Goal: Feedback & Contribution: Contribute content

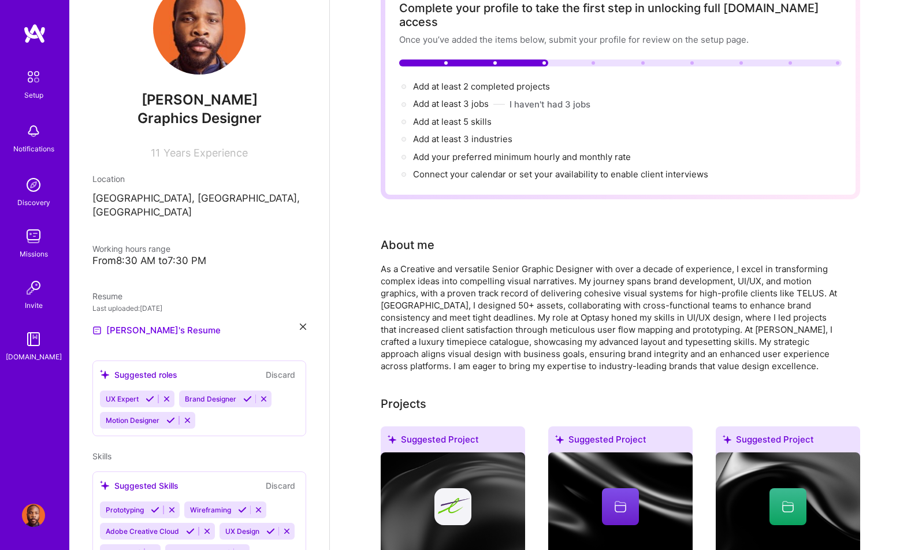
scroll to position [62, 0]
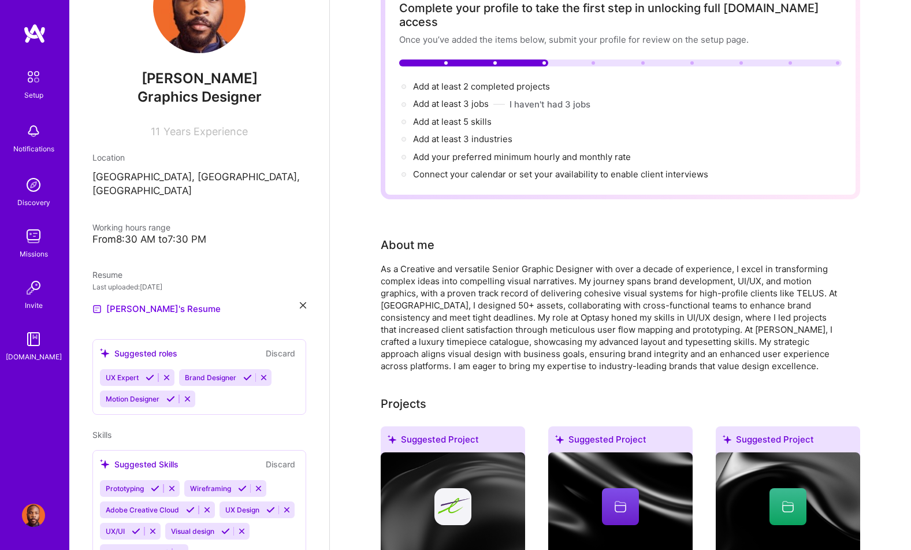
click at [249, 373] on icon at bounding box center [247, 377] width 9 height 9
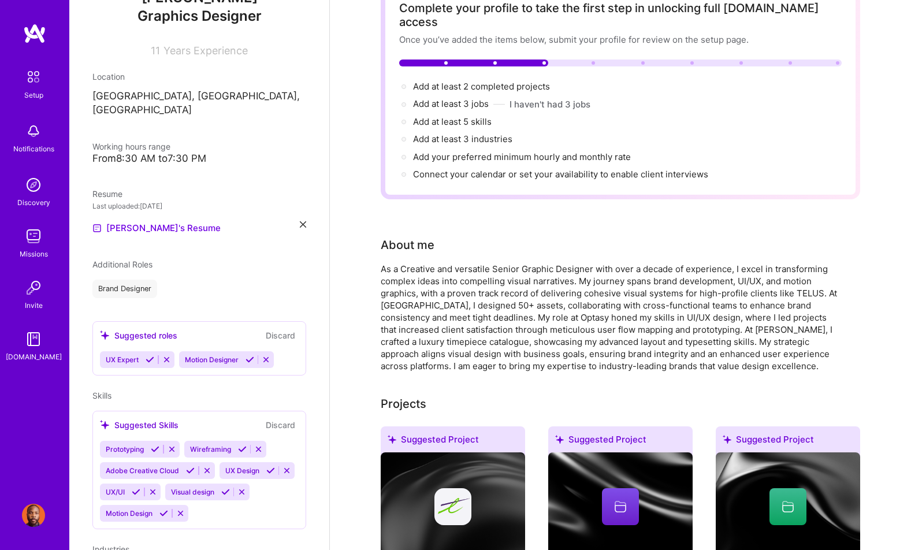
scroll to position [158, 0]
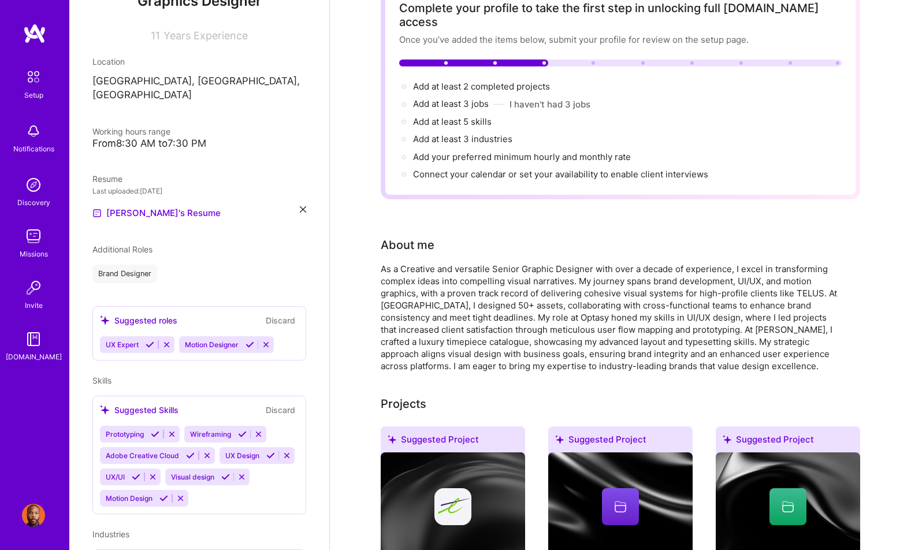
click at [285, 336] on div "UX Expert Motion Designer" at bounding box center [199, 344] width 199 height 17
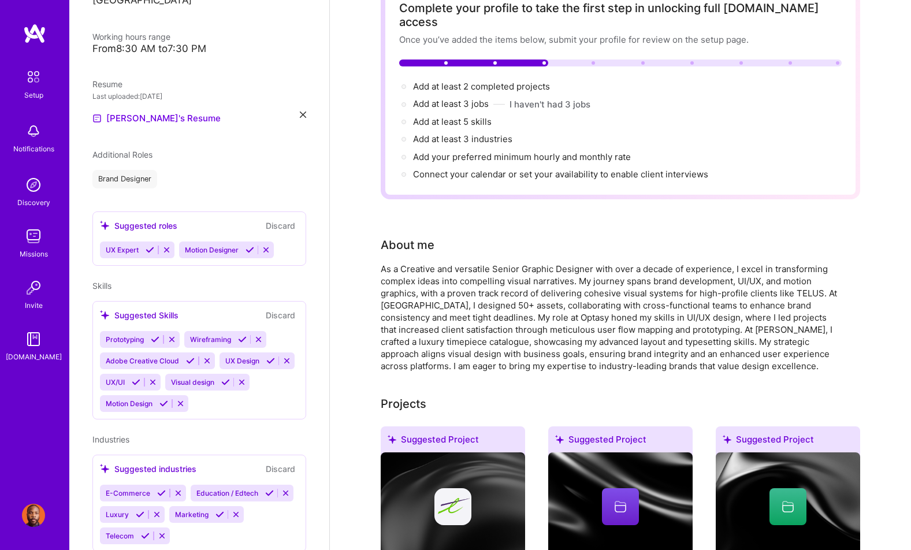
scroll to position [255, 0]
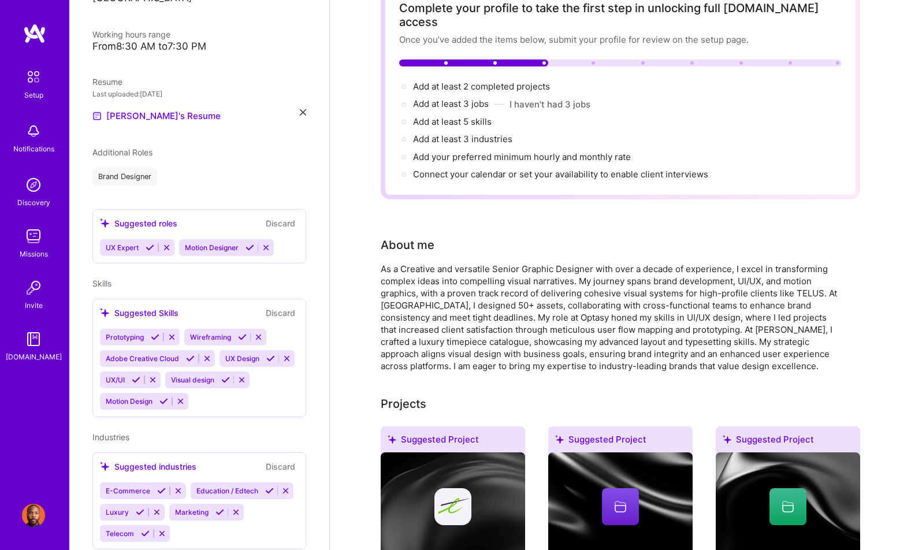
click at [157, 333] on icon at bounding box center [155, 337] width 9 height 9
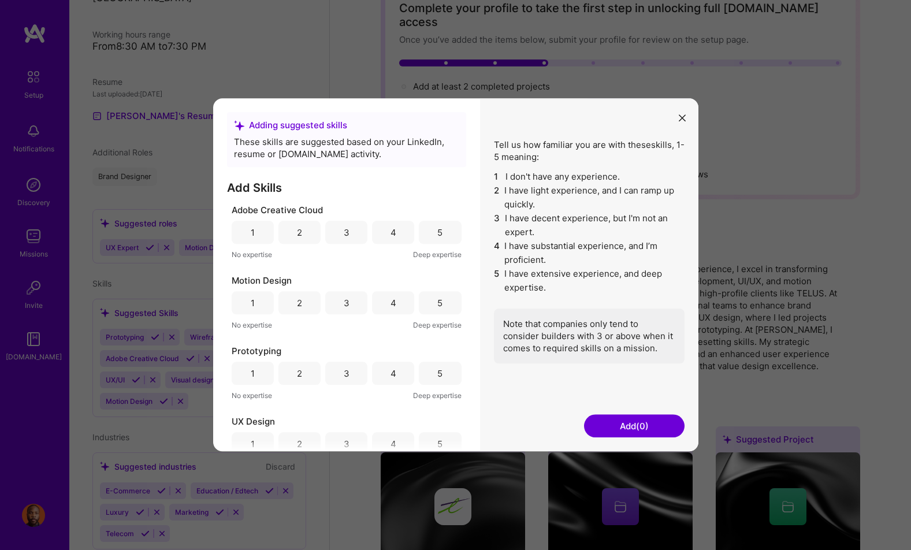
click at [437, 237] on div "5" at bounding box center [439, 232] width 5 height 12
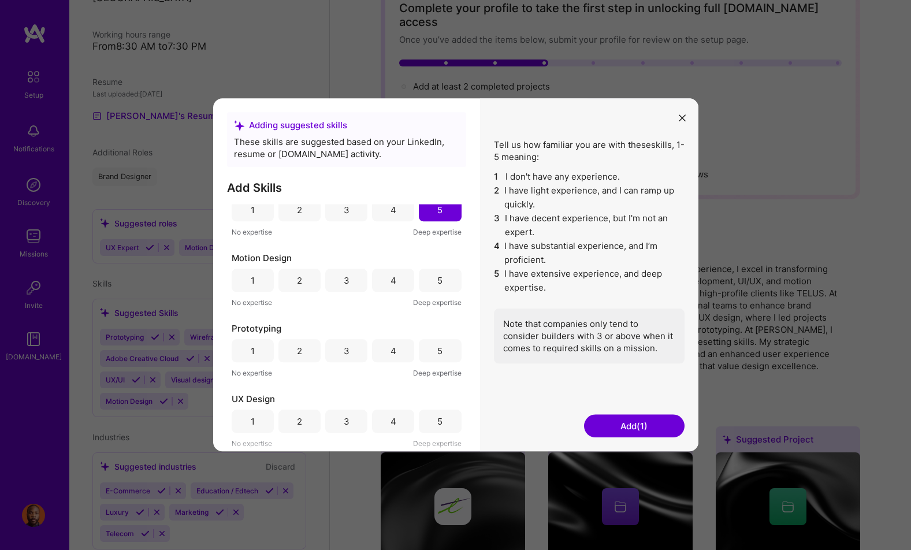
scroll to position [32, 0]
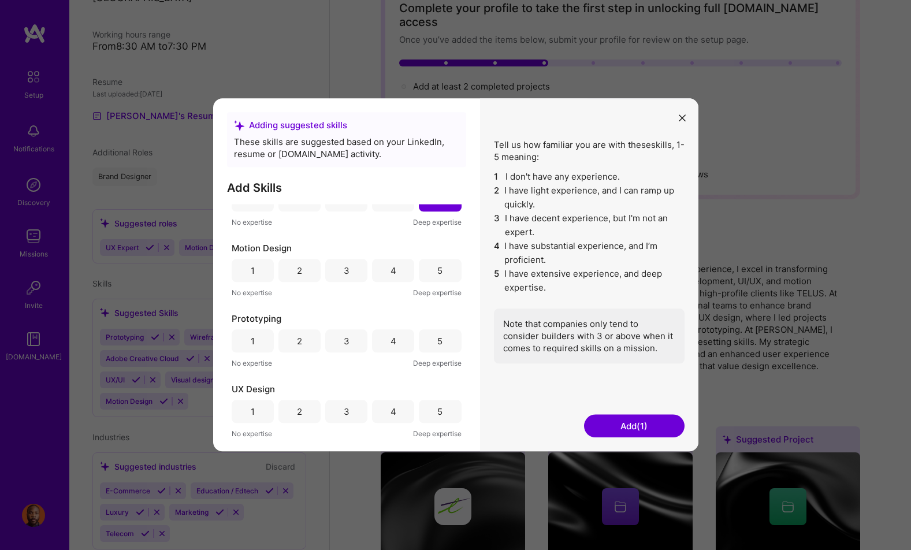
click at [379, 273] on div "4" at bounding box center [393, 270] width 42 height 23
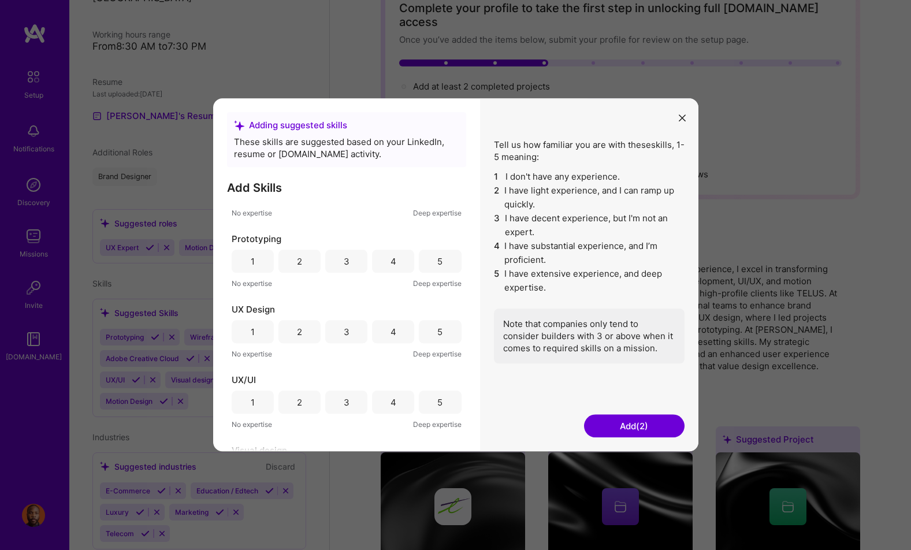
scroll to position [116, 0]
click at [423, 261] on div "5" at bounding box center [440, 257] width 42 height 23
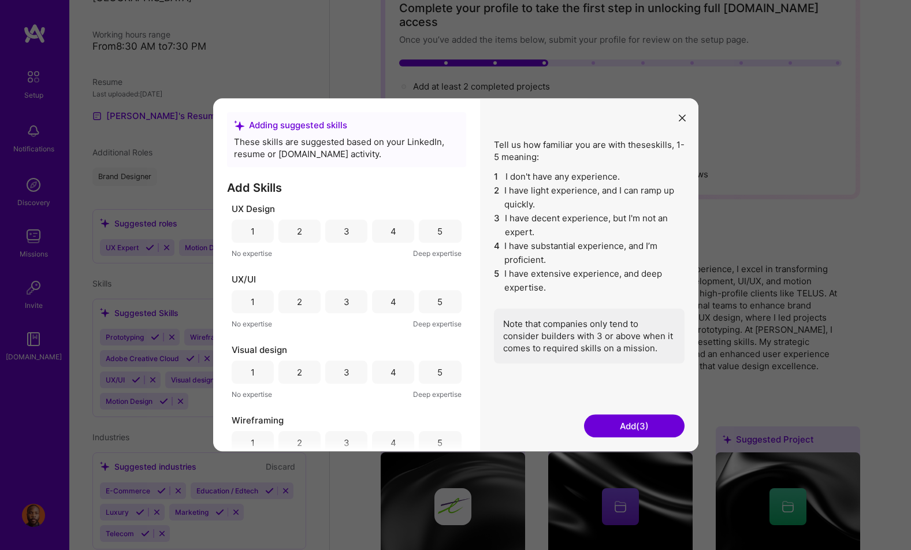
click at [378, 237] on div "4" at bounding box center [393, 230] width 42 height 23
click at [426, 308] on div "5" at bounding box center [440, 301] width 42 height 23
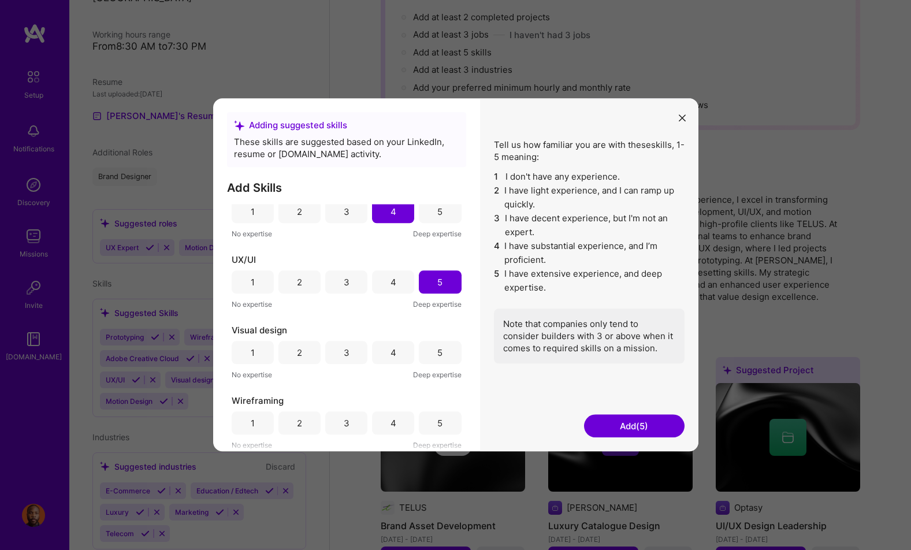
scroll to position [152, 0]
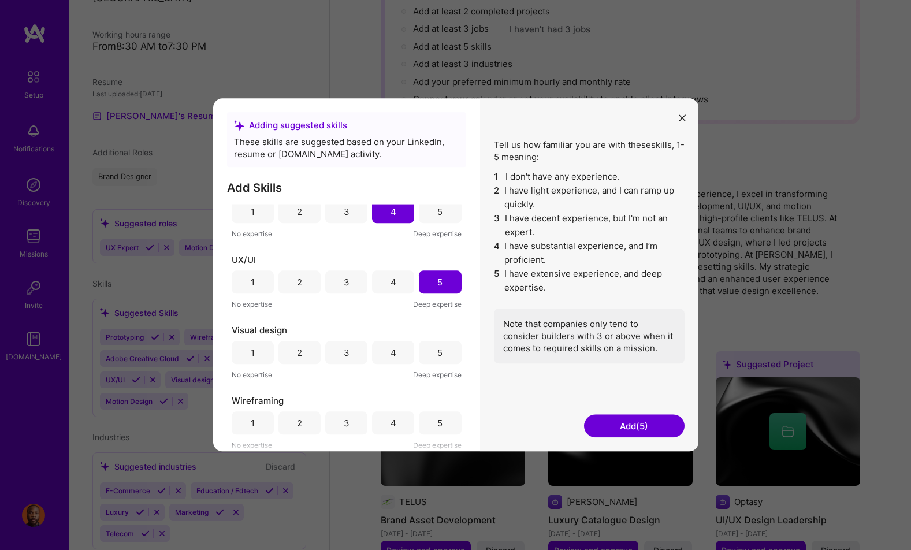
click at [437, 353] on div "5" at bounding box center [439, 353] width 5 height 12
click at [437, 423] on div "5" at bounding box center [439, 423] width 5 height 12
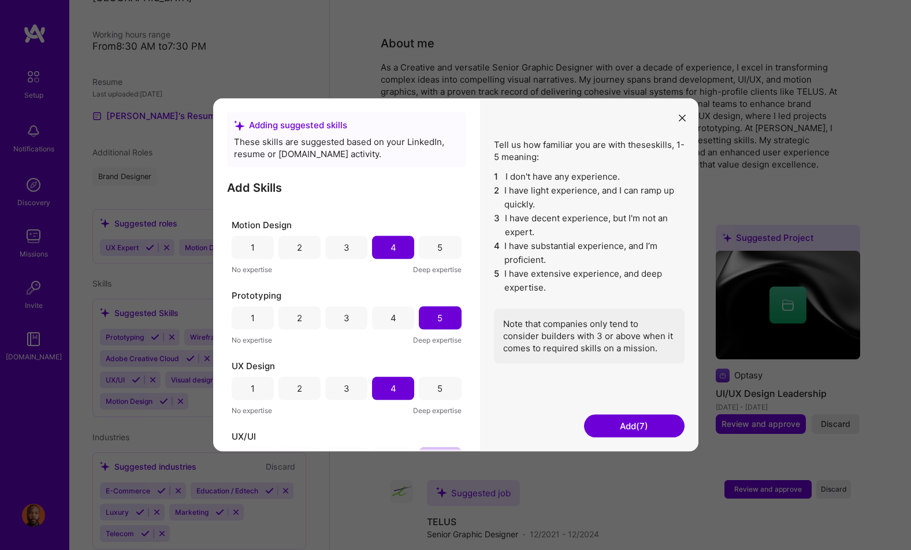
scroll to position [45, 0]
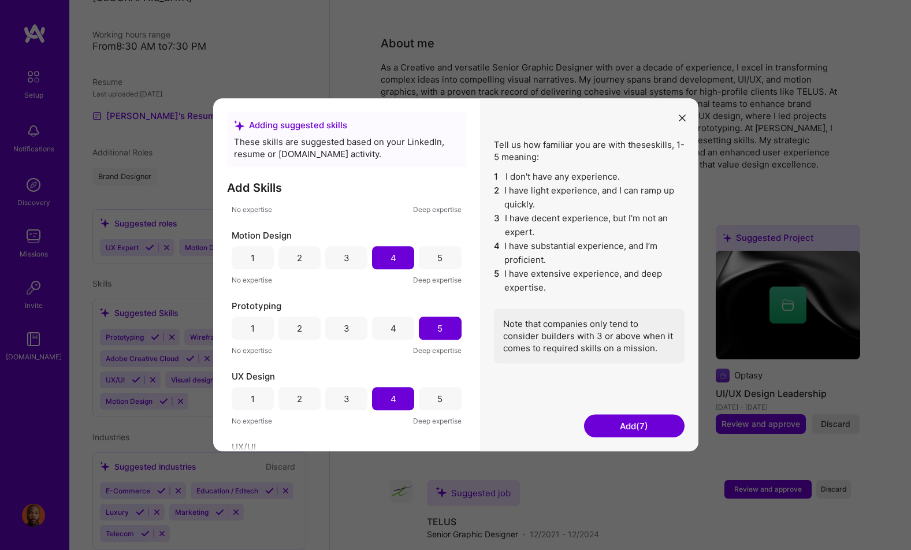
click at [620, 426] on button "Add (7)" at bounding box center [634, 426] width 100 height 23
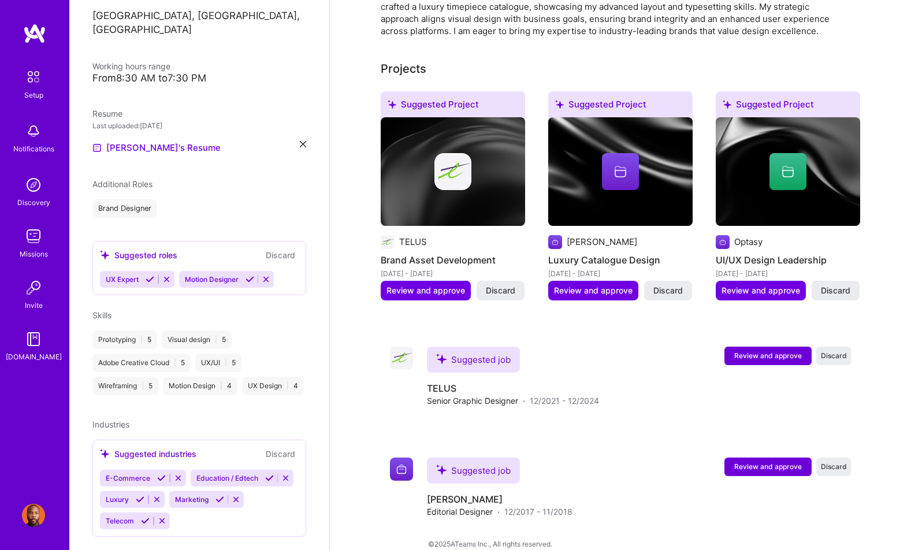
scroll to position [233, 0]
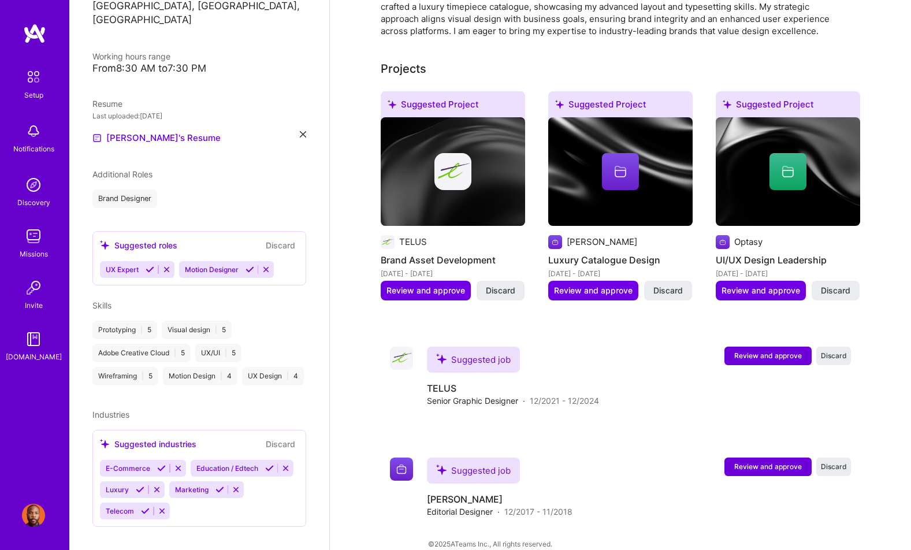
click at [163, 464] on icon at bounding box center [161, 468] width 9 height 9
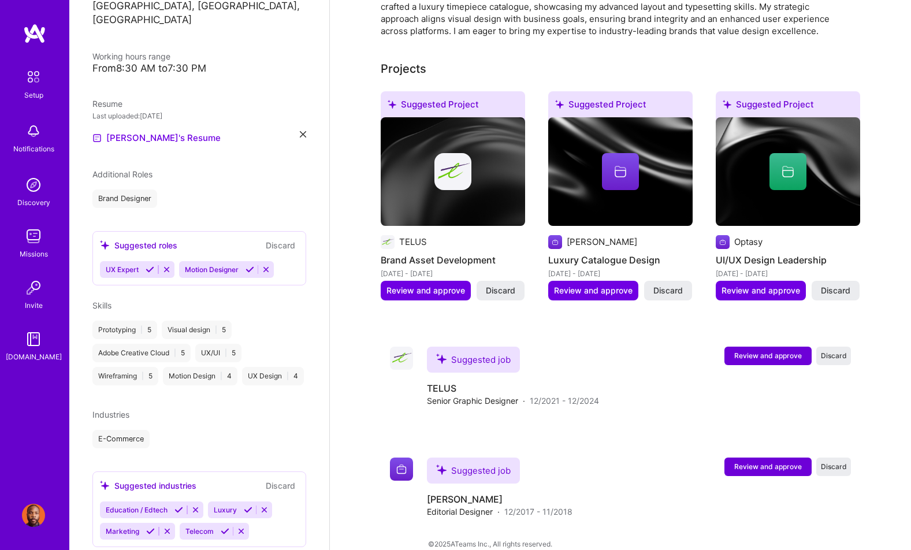
click at [224, 527] on icon at bounding box center [225, 531] width 9 height 9
click at [151, 527] on icon at bounding box center [150, 531] width 9 height 9
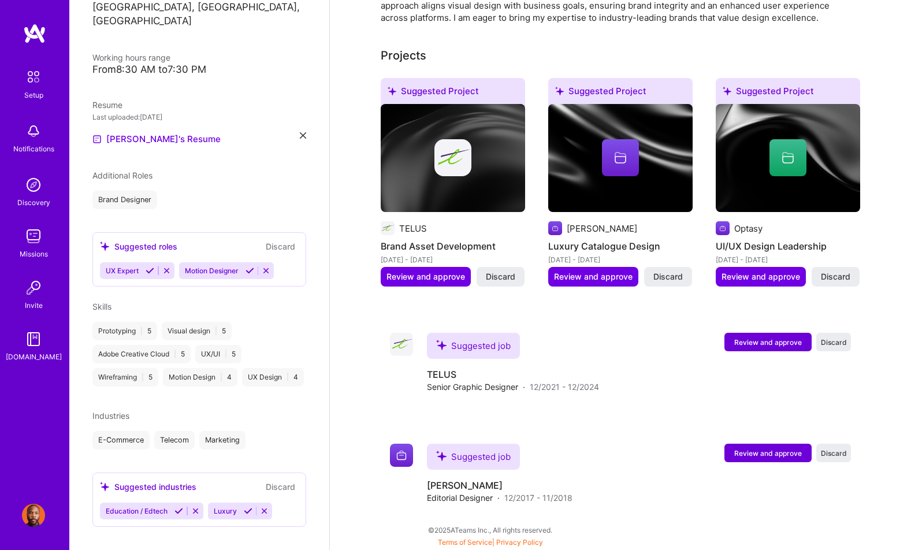
scroll to position [377, 0]
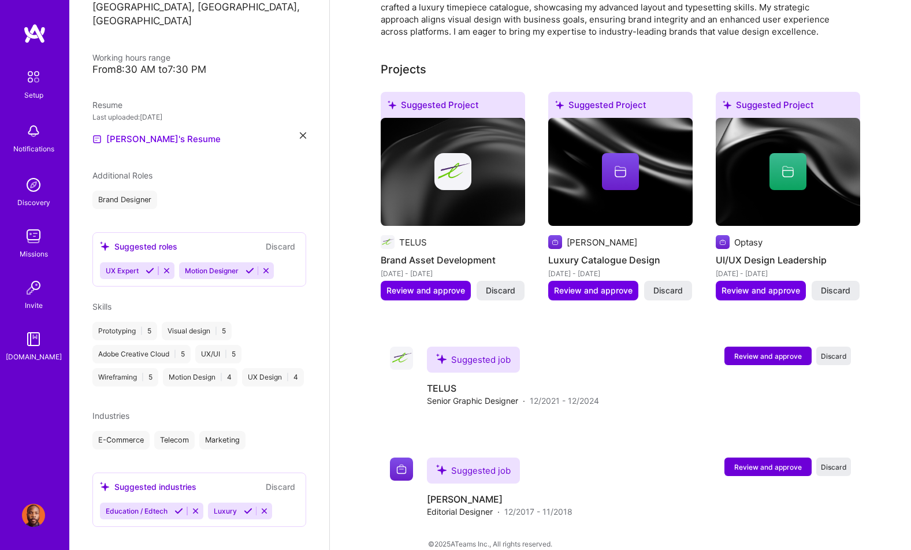
click at [244, 507] on icon at bounding box center [248, 511] width 9 height 9
click at [178, 507] on icon at bounding box center [178, 511] width 9 height 9
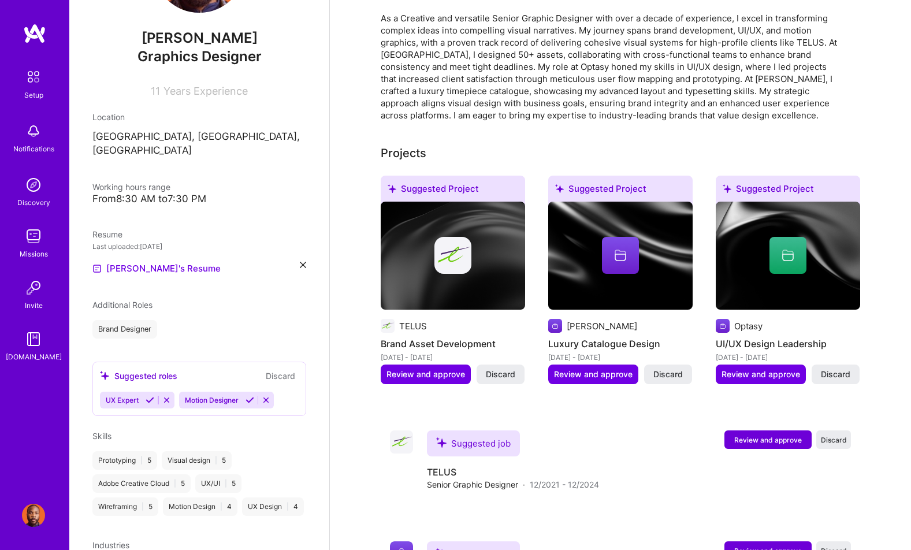
scroll to position [60, 0]
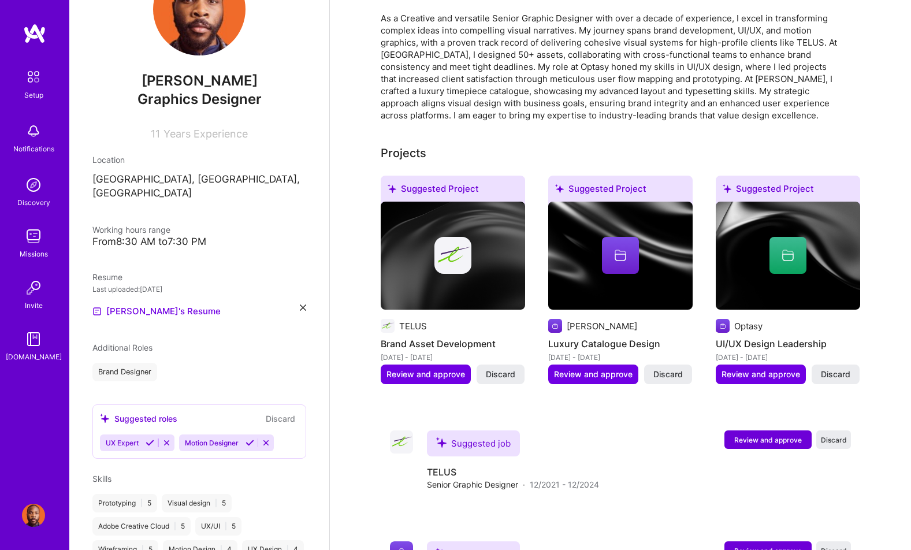
click at [151, 438] on icon at bounding box center [150, 442] width 9 height 9
click at [273, 412] on button "Discard" at bounding box center [280, 418] width 36 height 13
click at [284, 412] on button "Discard" at bounding box center [280, 418] width 36 height 13
click at [239, 370] on div "[PERSON_NAME] Graphics Designer 11 Years Experience Location [GEOGRAPHIC_DATA],…" at bounding box center [199, 275] width 260 height 550
click at [218, 363] on div "UX Expert Brand Designer" at bounding box center [199, 372] width 214 height 18
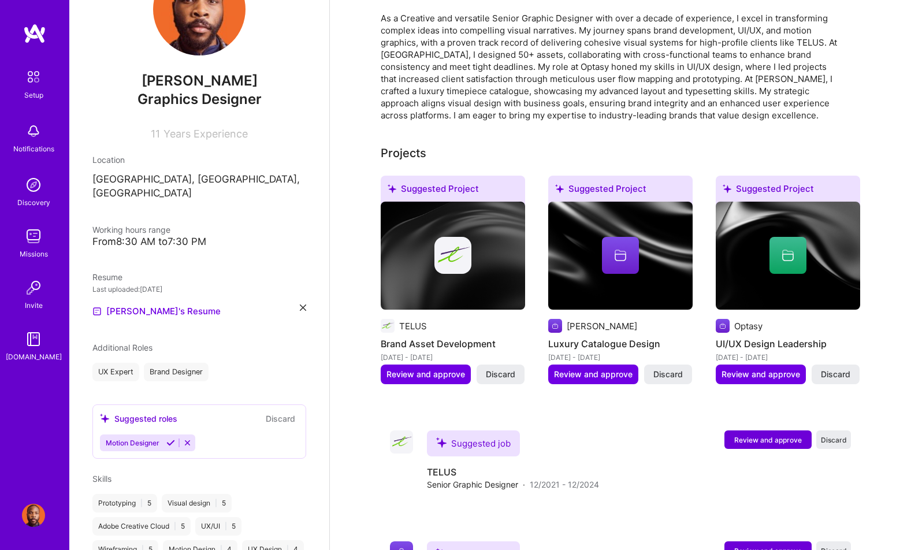
click at [145, 343] on span "Additional Roles" at bounding box center [122, 348] width 60 height 10
click at [211, 434] on div "Motion Designer" at bounding box center [199, 442] width 199 height 17
click at [185, 438] on icon at bounding box center [187, 442] width 9 height 9
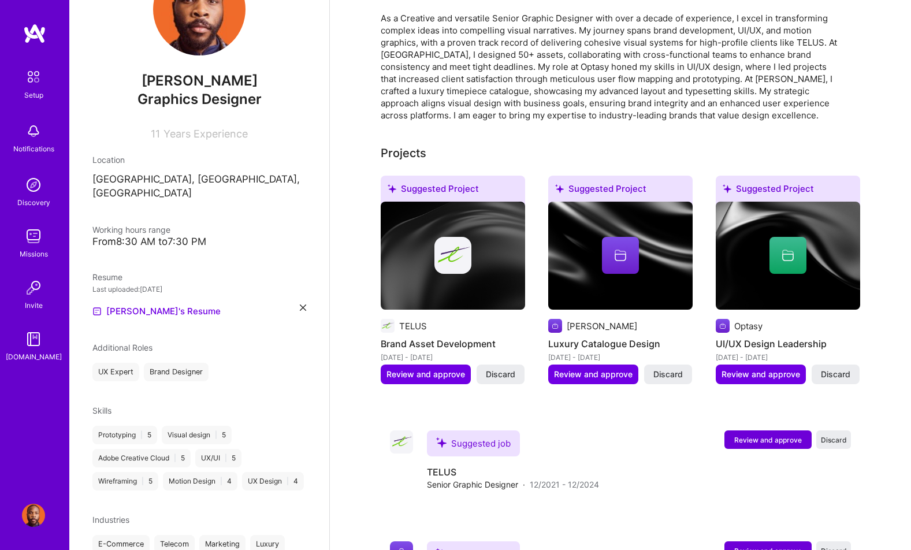
click at [172, 363] on div "Brand Designer" at bounding box center [176, 372] width 65 height 18
click at [129, 363] on div "UX Expert" at bounding box center [115, 372] width 47 height 18
click at [191, 363] on div "Brand Designer" at bounding box center [176, 372] width 65 height 18
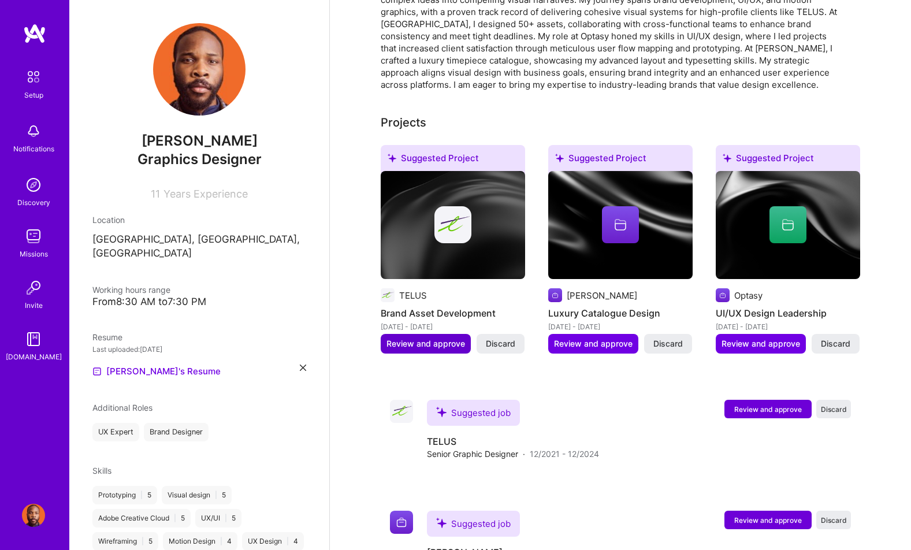
scroll to position [265, 0]
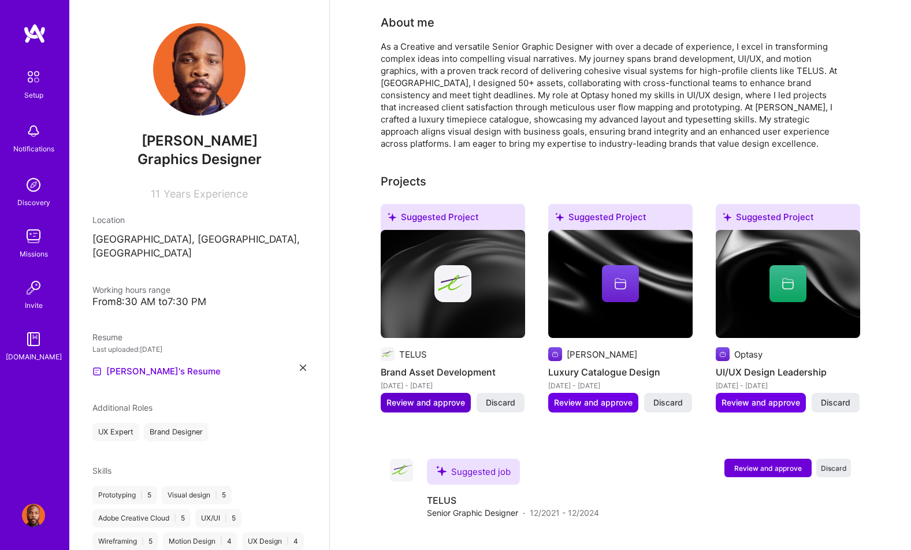
click at [422, 397] on span "Review and approve" at bounding box center [425, 403] width 79 height 12
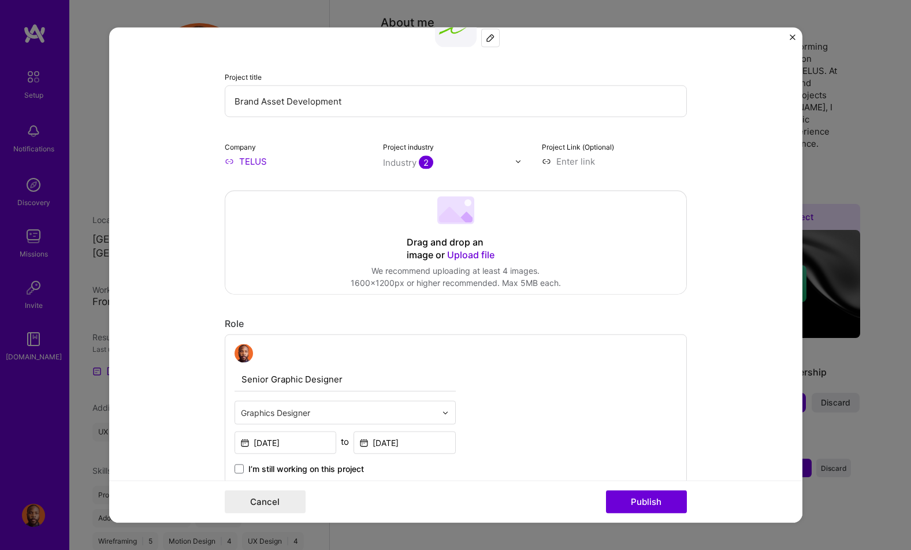
scroll to position [102, 0]
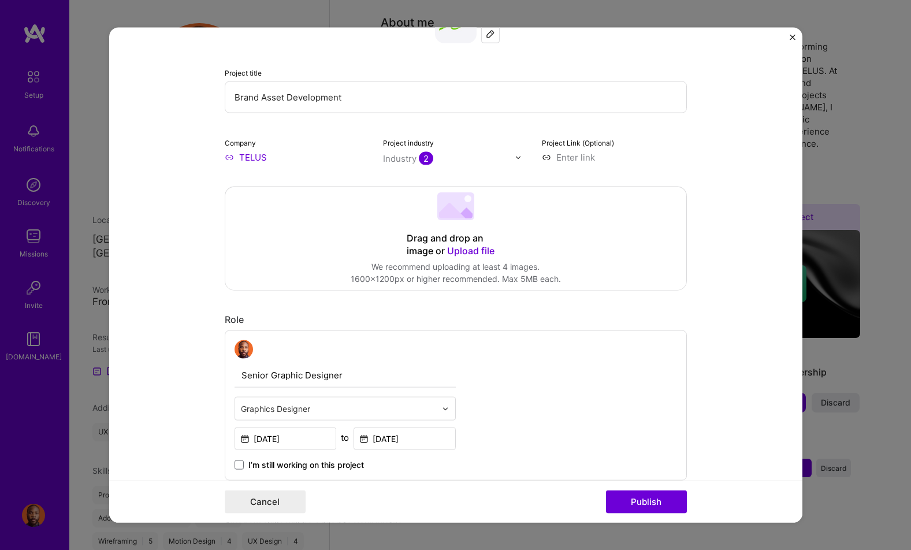
click at [565, 158] on input at bounding box center [614, 157] width 145 height 12
paste input "[URL][DOMAIN_NAME]"
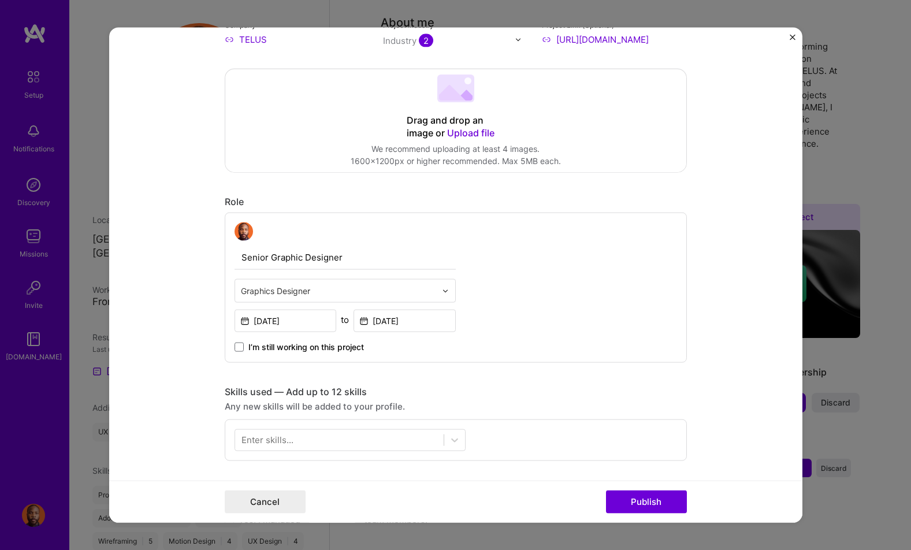
scroll to position [225, 0]
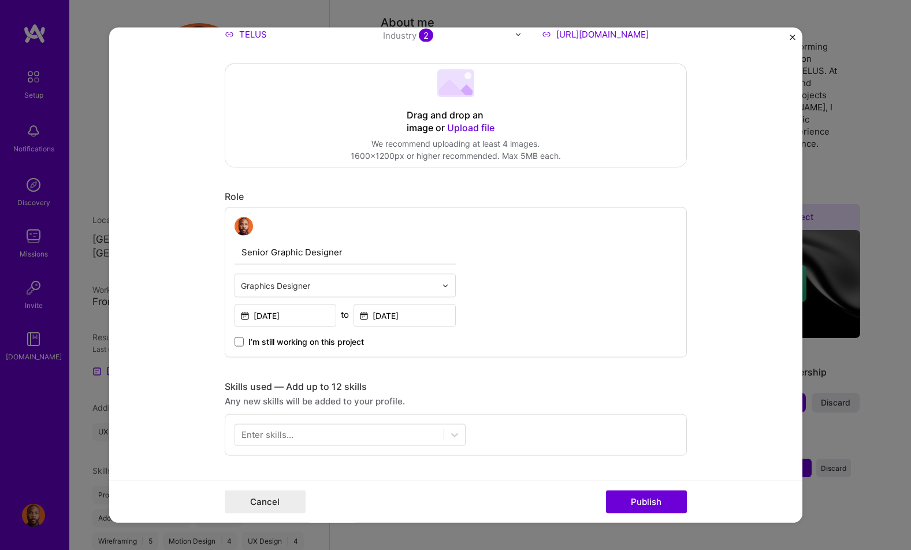
type input "[URL][DOMAIN_NAME]"
click at [402, 318] on input "[DATE]" at bounding box center [404, 315] width 102 height 23
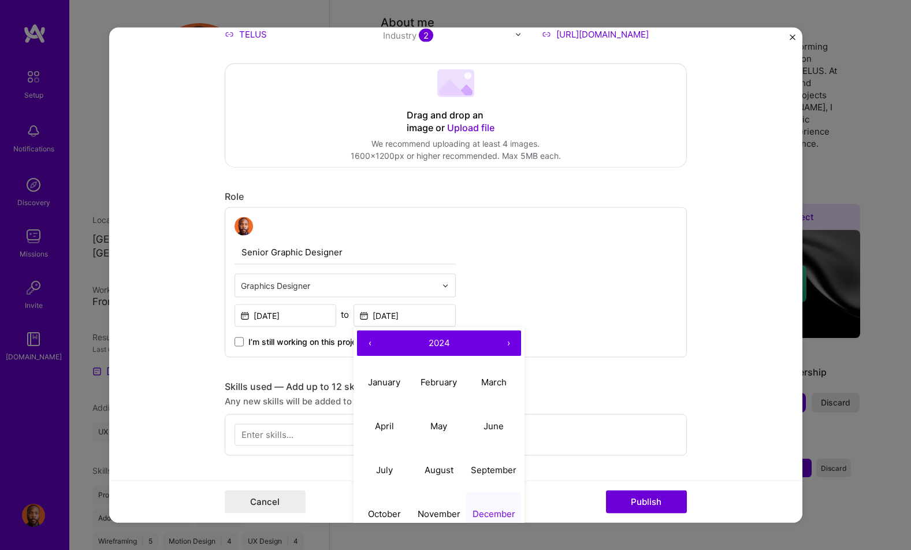
click at [503, 343] on button "›" at bounding box center [508, 342] width 25 height 25
click at [395, 420] on button "April" at bounding box center [384, 426] width 55 height 44
type input "[DATE]"
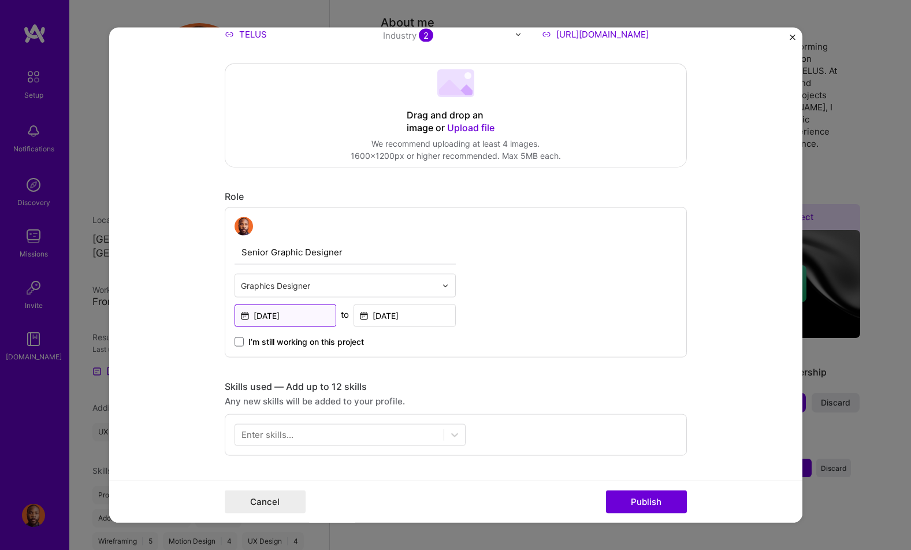
click at [266, 317] on input "[DATE]" at bounding box center [285, 315] width 102 height 23
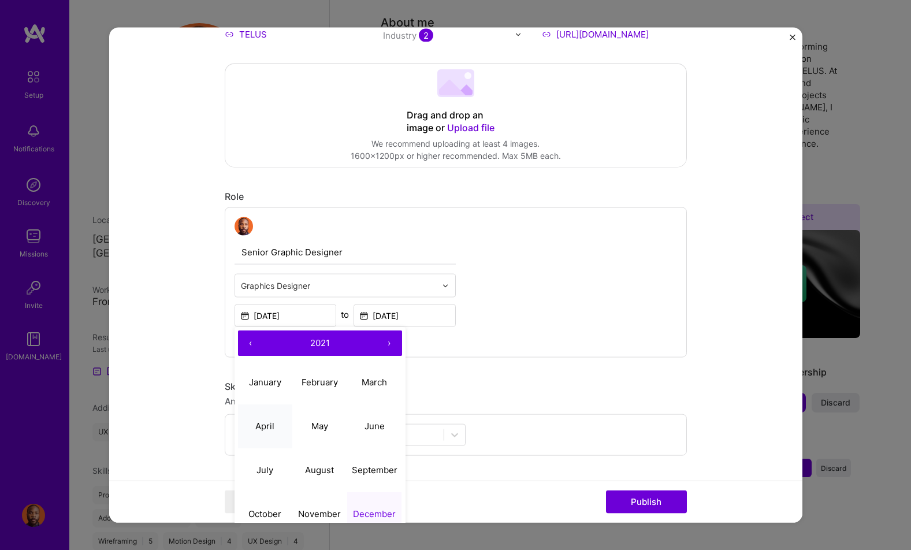
click at [262, 420] on abbr "April" at bounding box center [264, 425] width 19 height 11
type input "[DATE]"
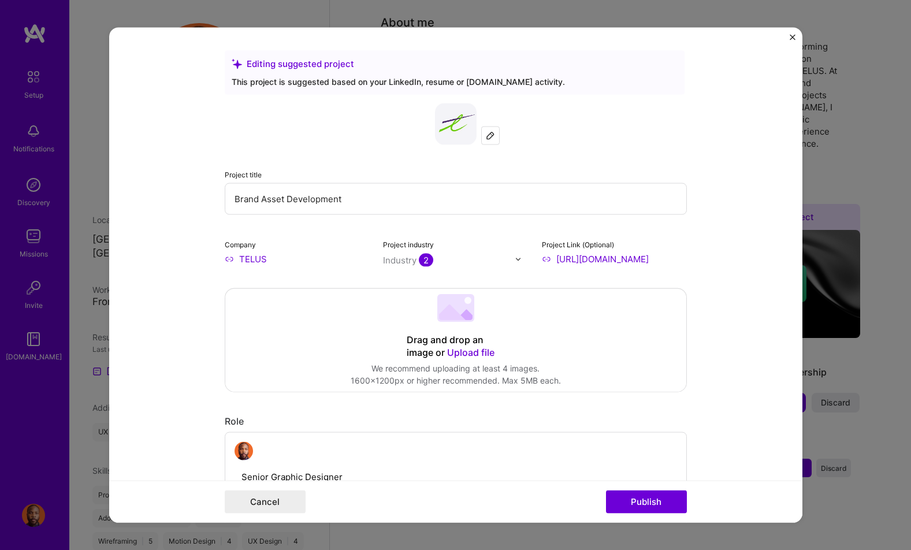
click at [342, 199] on input "Brand Asset Development" at bounding box center [456, 199] width 462 height 32
drag, startPoint x: 259, startPoint y: 197, endPoint x: 214, endPoint y: 199, distance: 45.7
click at [214, 199] on form "Editing suggested project This project is suggested based on your LinkedIn, res…" at bounding box center [455, 275] width 693 height 495
paste input "2025 Sales Summit"
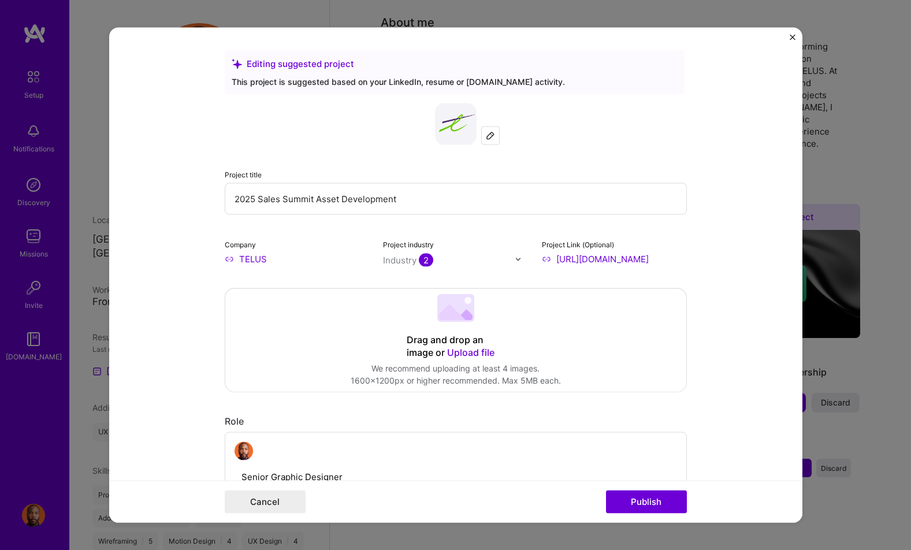
drag, startPoint x: 340, startPoint y: 200, endPoint x: 394, endPoint y: 199, distance: 54.3
click at [394, 199] on input "2025 Sales Summit Asset Development" at bounding box center [456, 199] width 462 height 32
type input "2025 Sales Summit Assets"
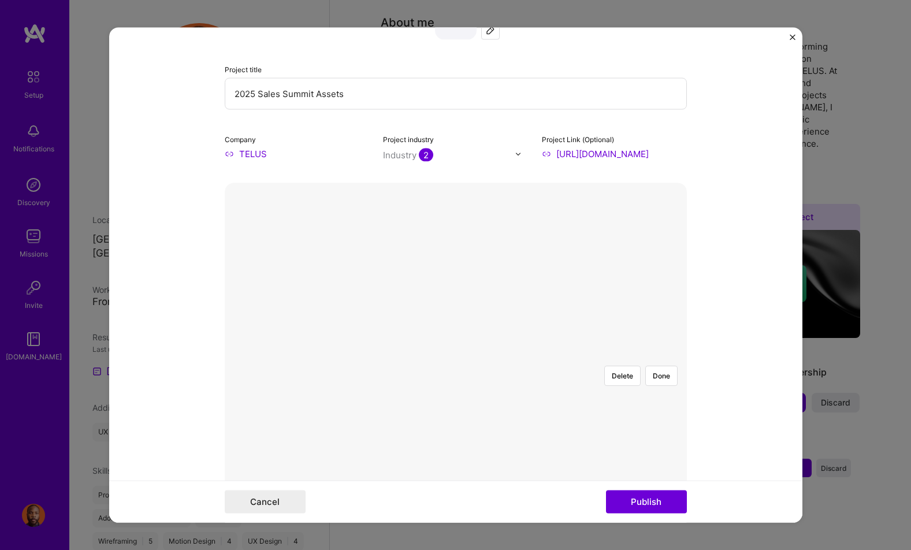
scroll to position [116, 0]
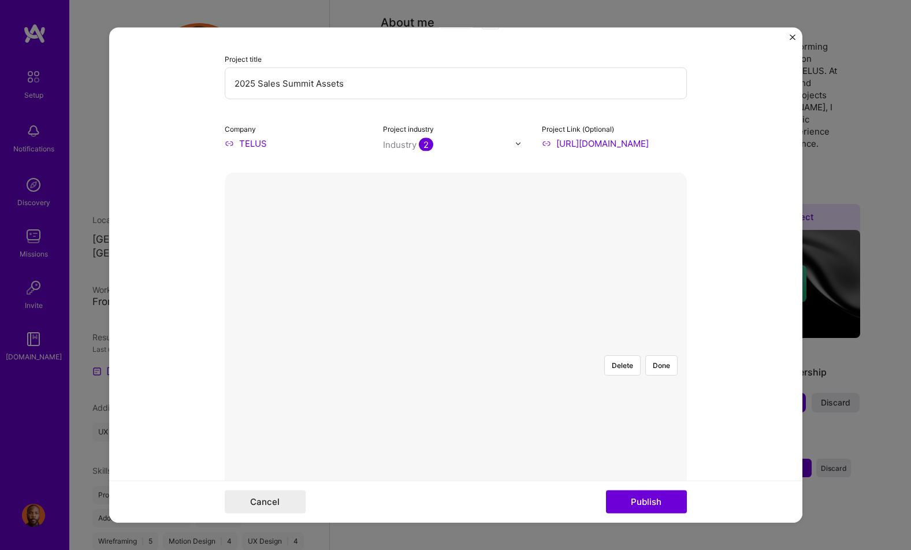
click at [518, 367] on div at bounding box center [608, 460] width 305 height 229
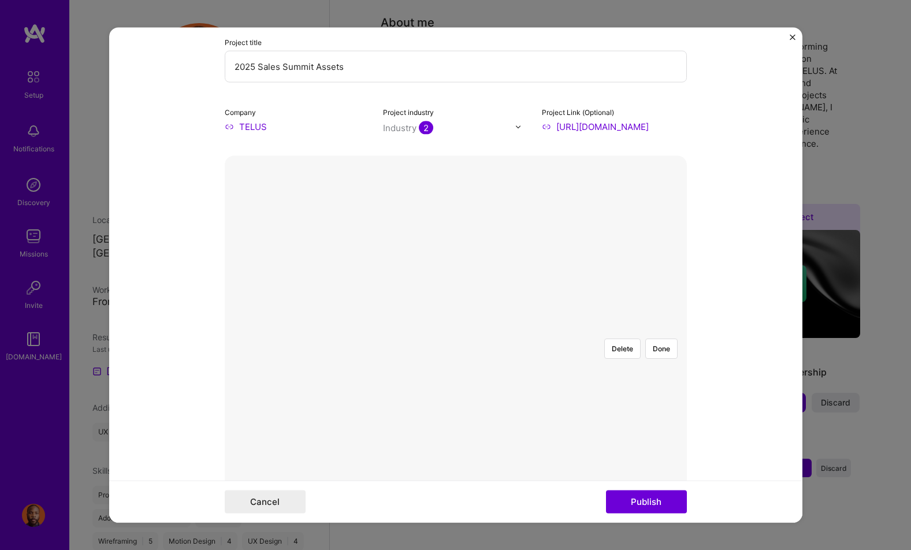
scroll to position [142, 0]
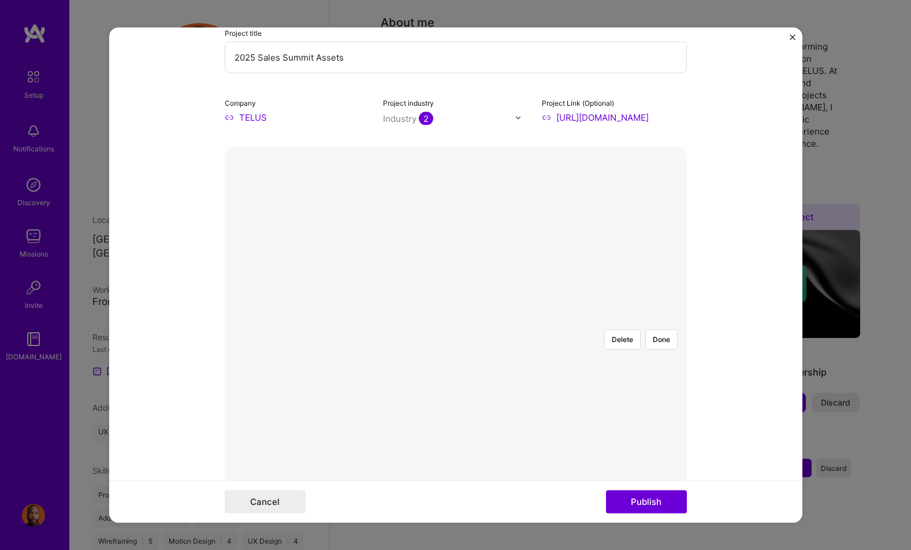
click at [508, 320] on div at bounding box center [608, 434] width 305 height 229
click at [667, 329] on button "Done" at bounding box center [661, 339] width 32 height 20
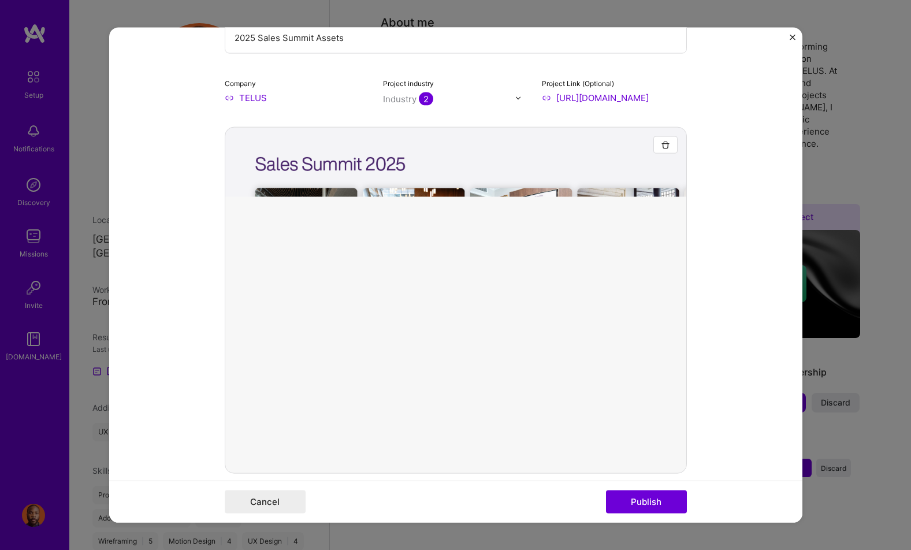
scroll to position [161, 0]
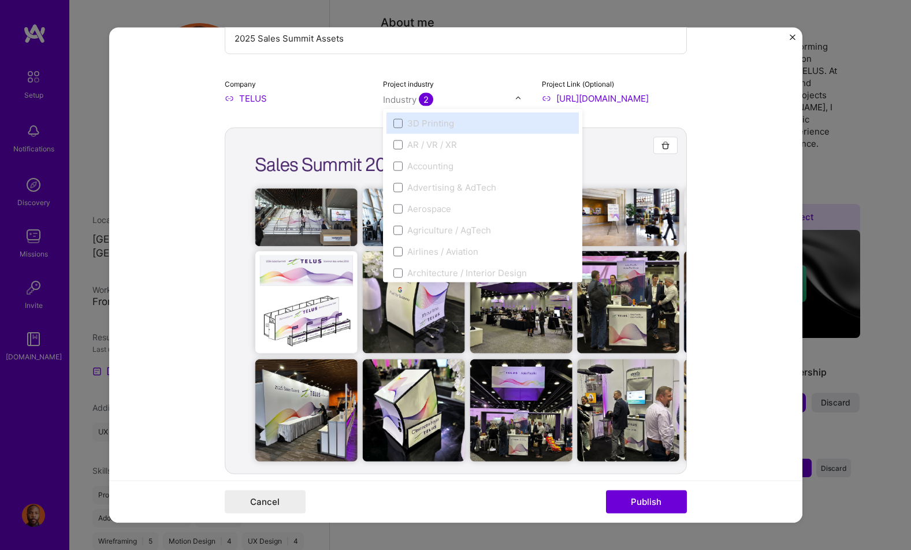
click at [518, 98] on img at bounding box center [518, 98] width 7 height 7
click at [396, 126] on span at bounding box center [397, 124] width 9 height 9
click at [400, 125] on span at bounding box center [397, 124] width 9 height 9
click at [397, 125] on span at bounding box center [397, 124] width 9 height 9
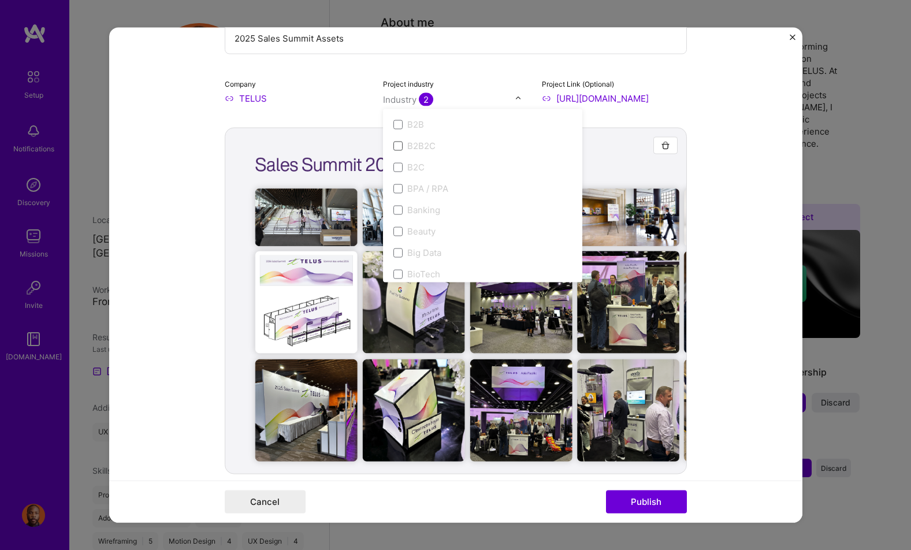
click at [401, 147] on span at bounding box center [397, 145] width 9 height 9
click at [423, 98] on span "2" at bounding box center [426, 99] width 14 height 13
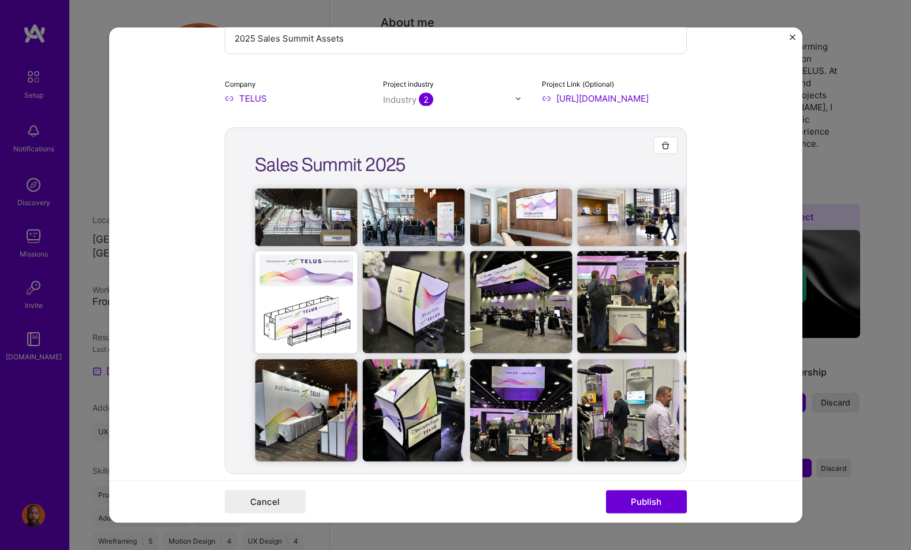
click at [432, 102] on span "2" at bounding box center [426, 99] width 14 height 13
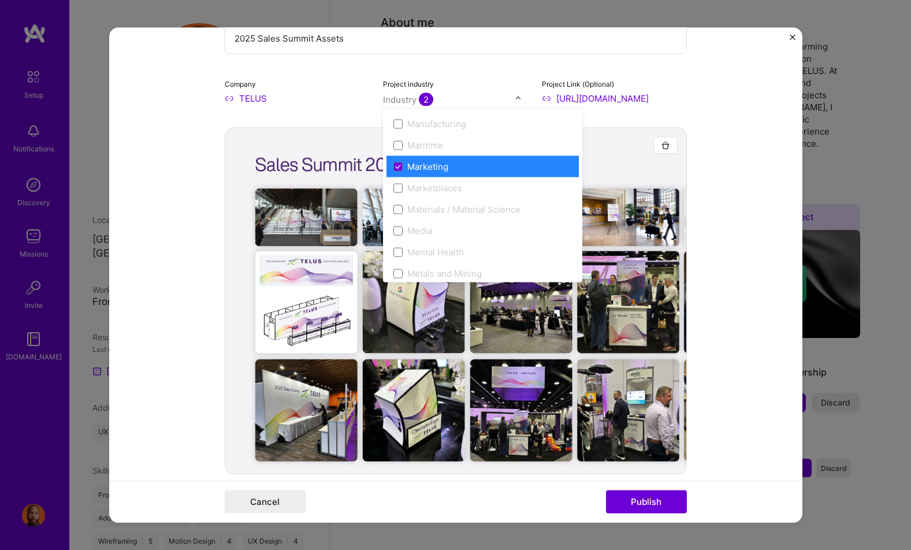
scroll to position [1682, 0]
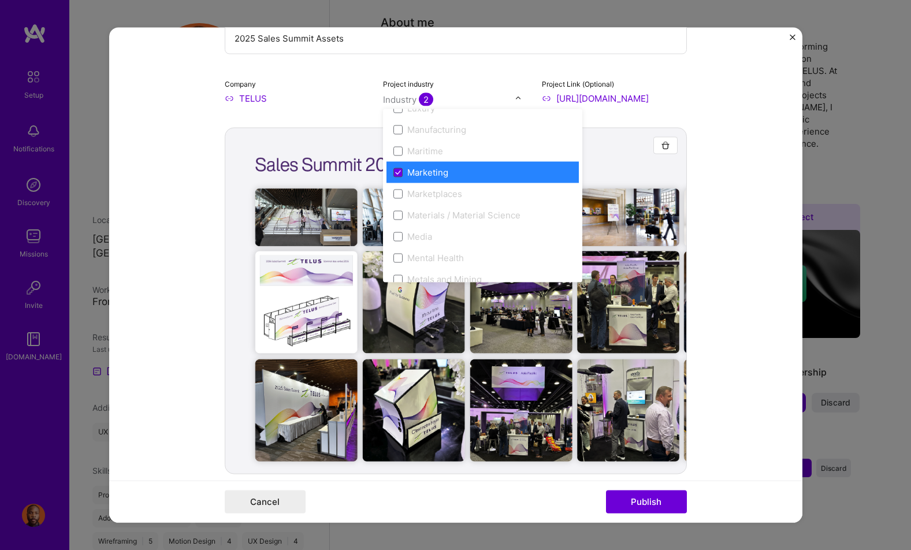
click at [401, 172] on span at bounding box center [397, 171] width 9 height 9
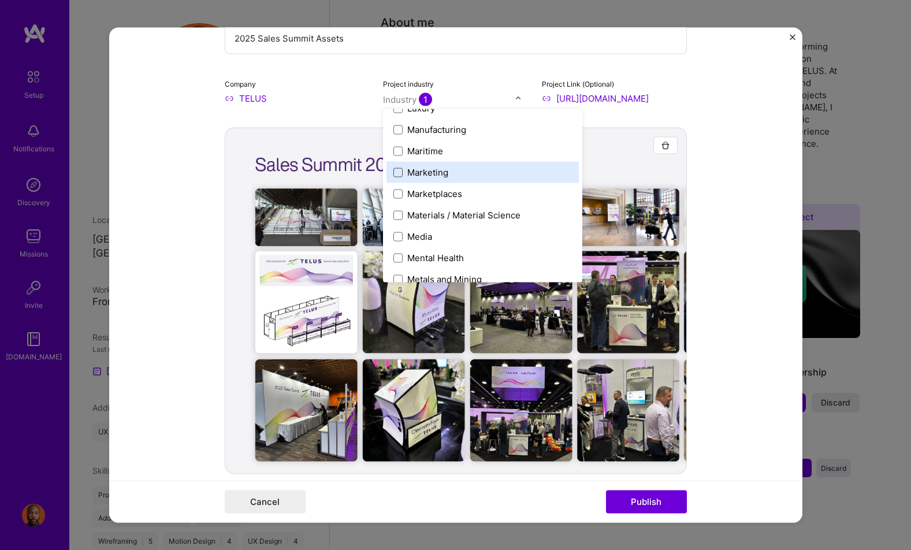
click at [399, 173] on span at bounding box center [397, 171] width 9 height 9
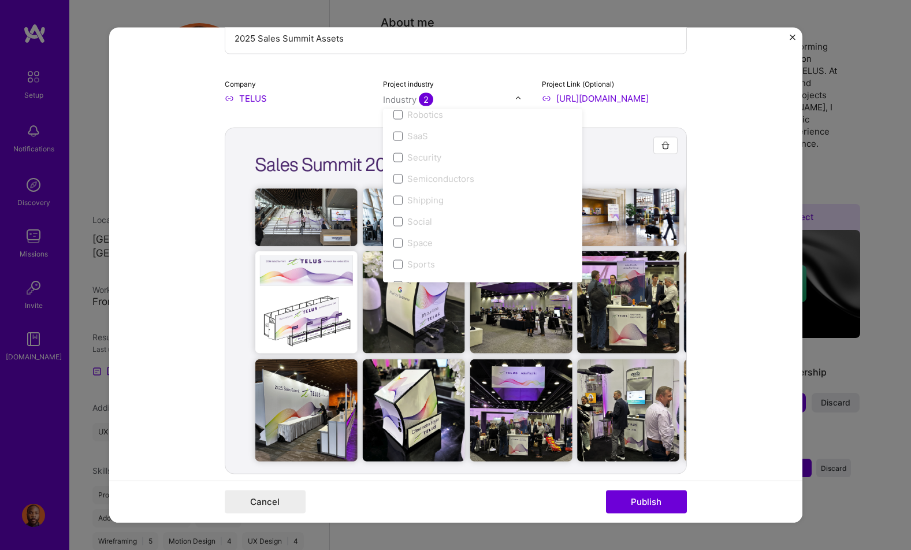
scroll to position [2398, 0]
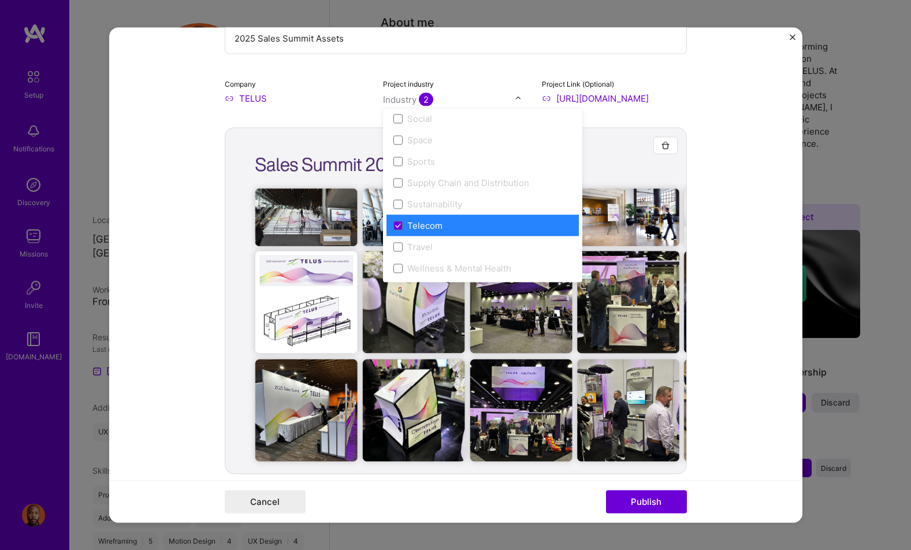
click at [471, 98] on input "text" at bounding box center [449, 100] width 132 height 12
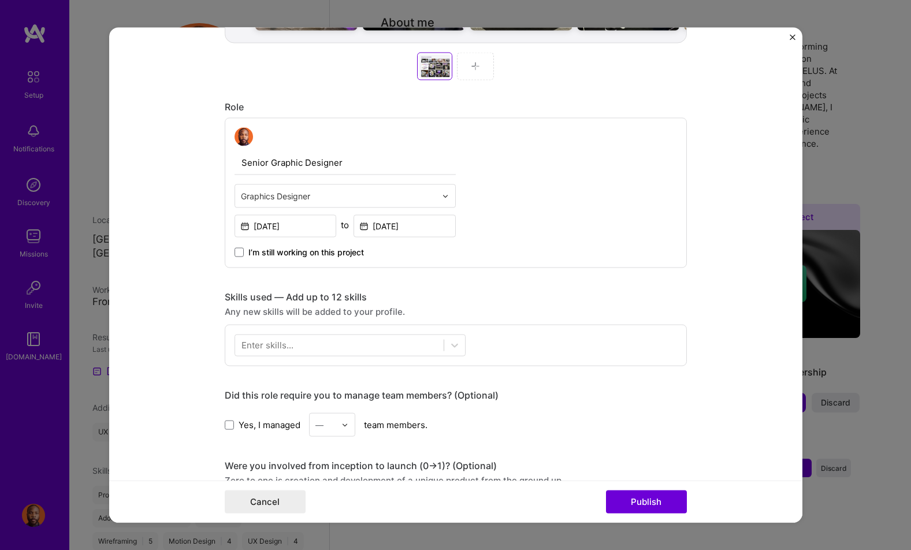
scroll to position [680, 0]
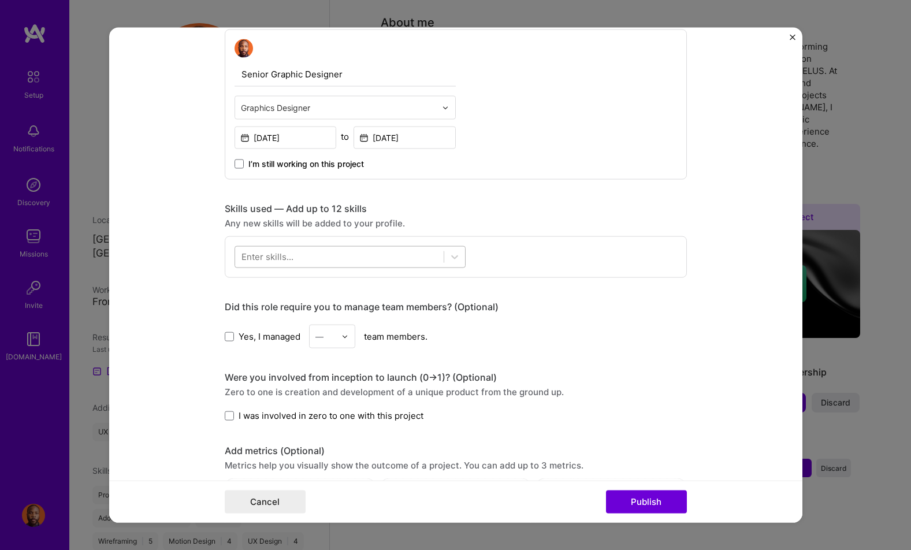
click at [395, 257] on div at bounding box center [339, 256] width 209 height 19
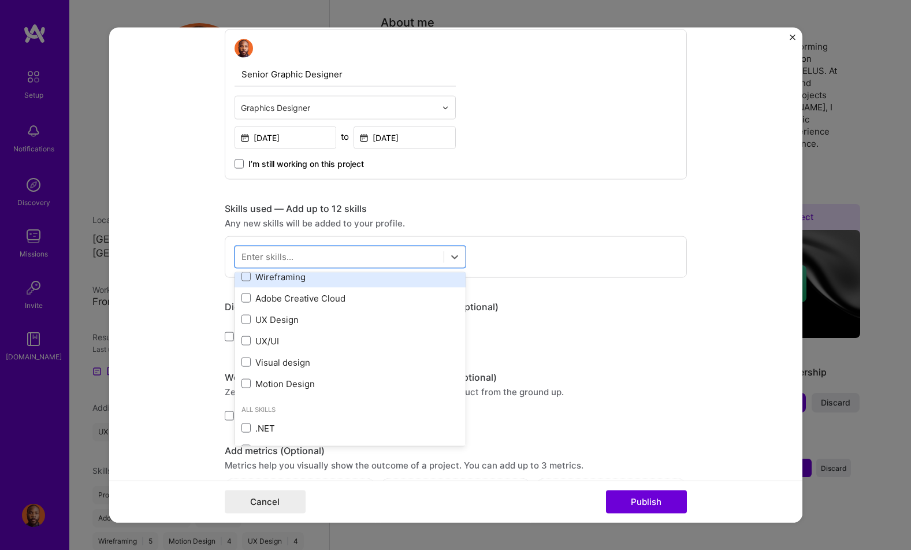
scroll to position [50, 0]
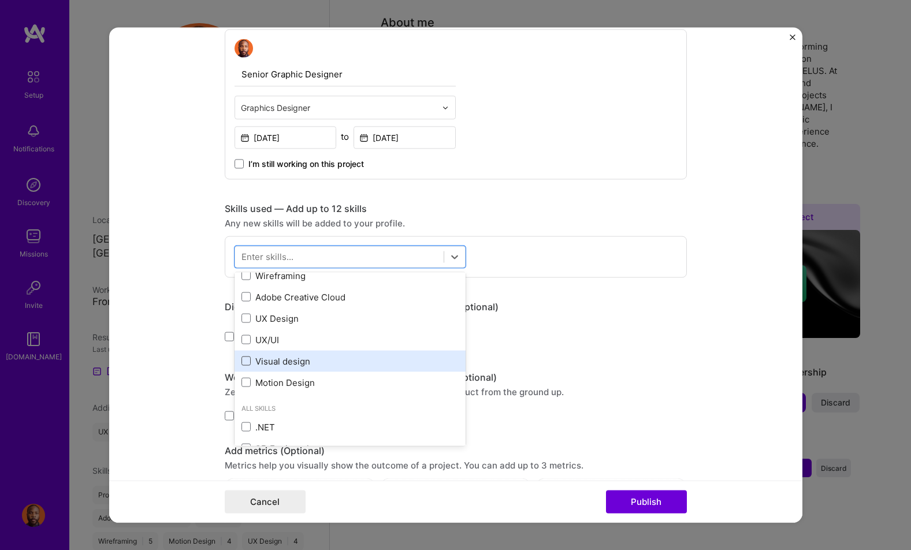
click at [247, 362] on span at bounding box center [245, 360] width 9 height 9
click at [0, 0] on input "checkbox" at bounding box center [0, 0] width 0 height 0
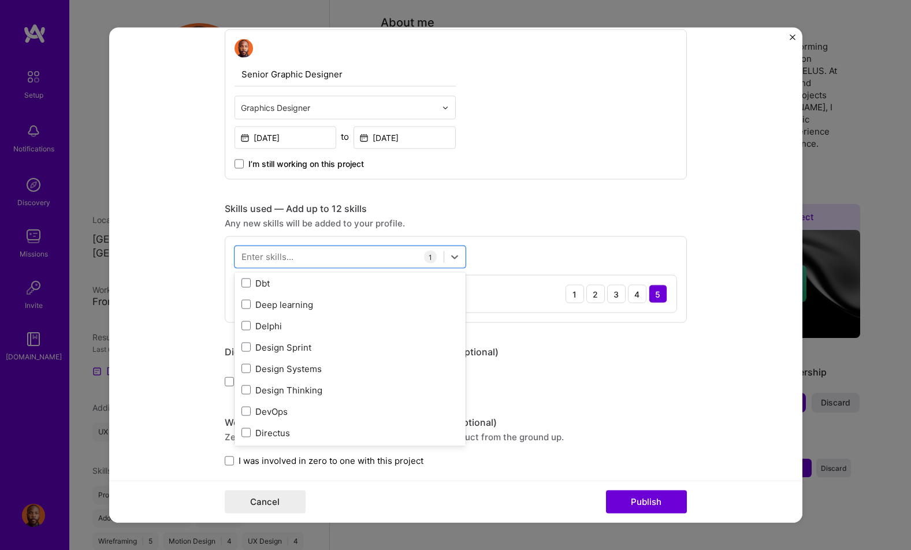
scroll to position [2251, 0]
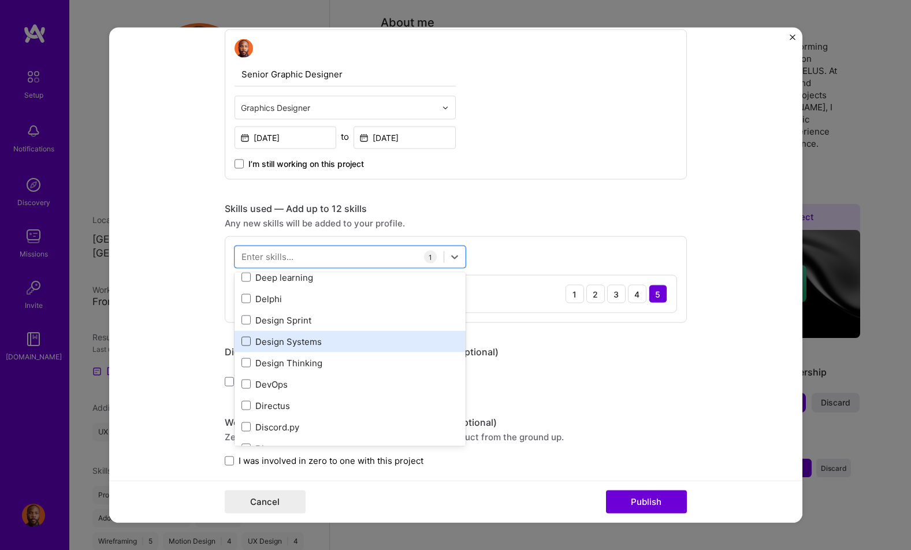
click at [248, 344] on span at bounding box center [245, 341] width 9 height 9
click at [0, 0] on input "checkbox" at bounding box center [0, 0] width 0 height 0
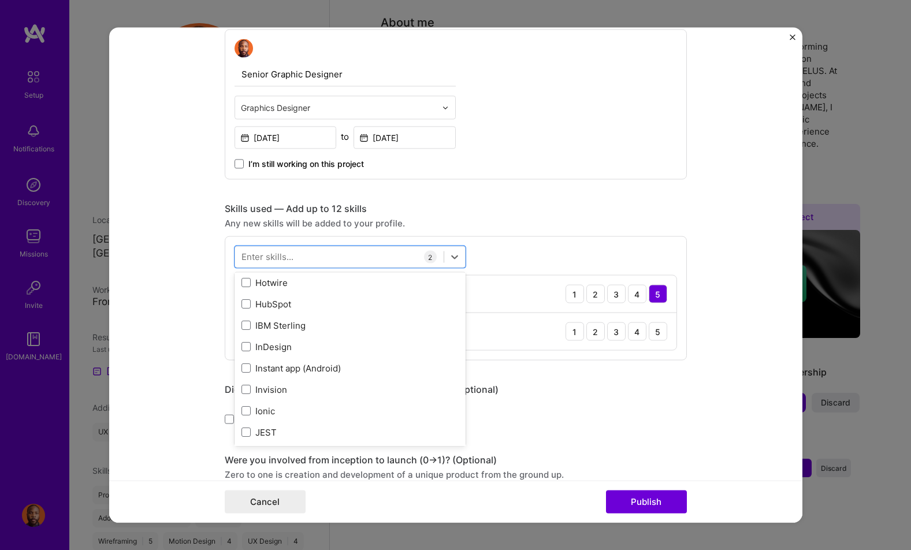
scroll to position [3682, 0]
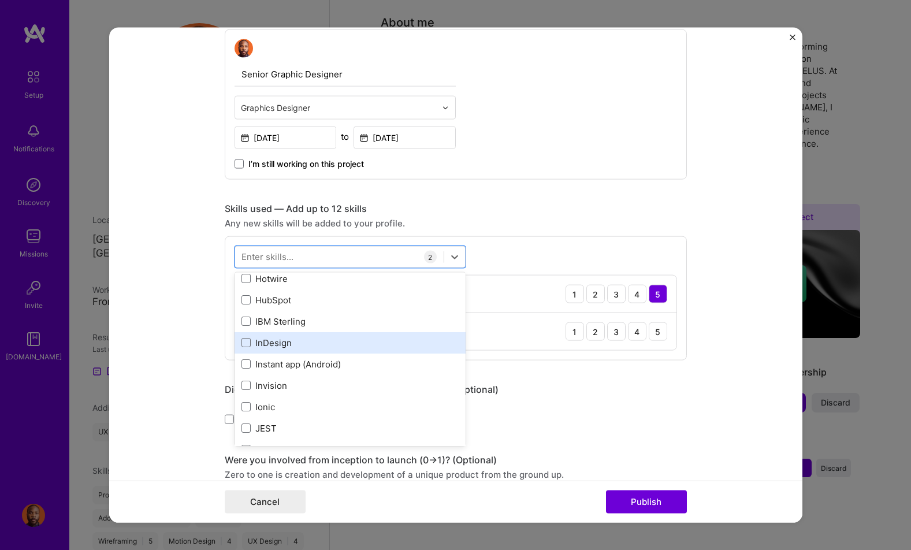
click at [246, 347] on div "InDesign" at bounding box center [349, 342] width 217 height 12
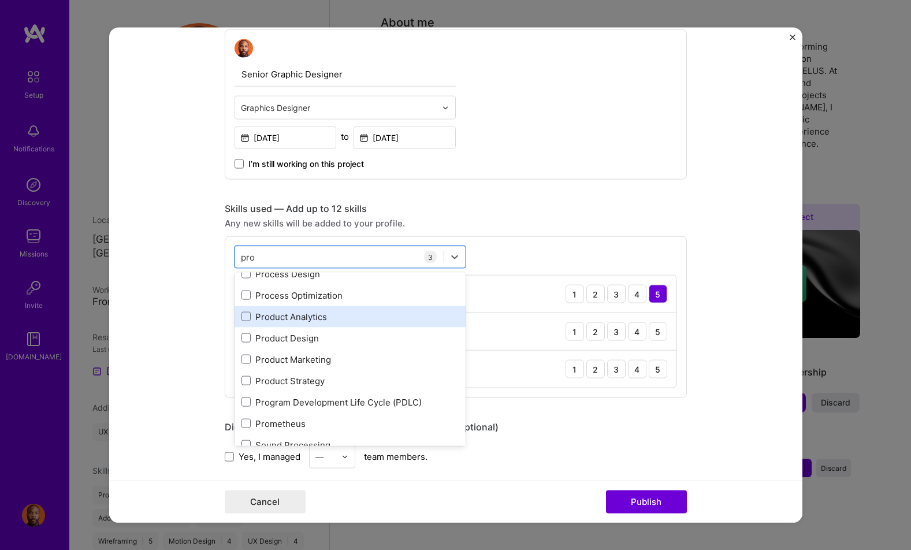
scroll to position [116, 0]
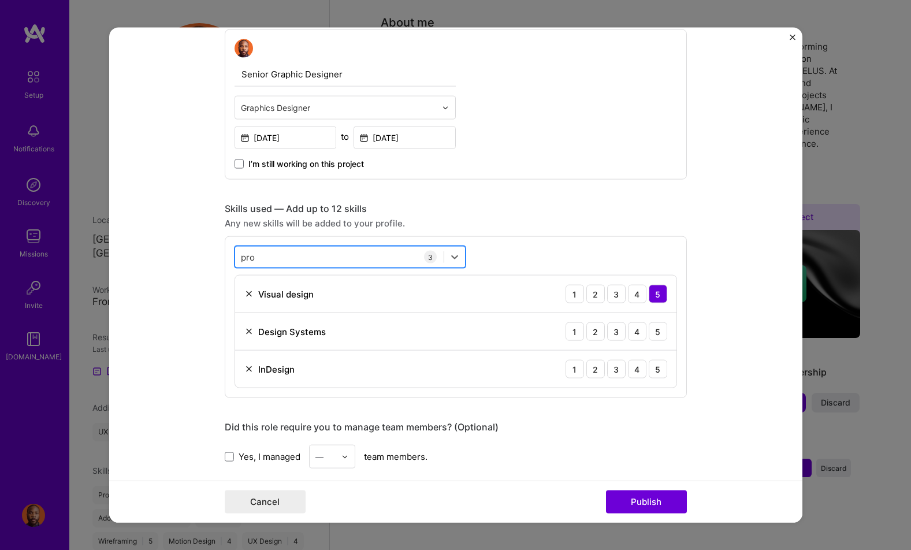
click at [317, 257] on div "pro pro" at bounding box center [339, 256] width 209 height 19
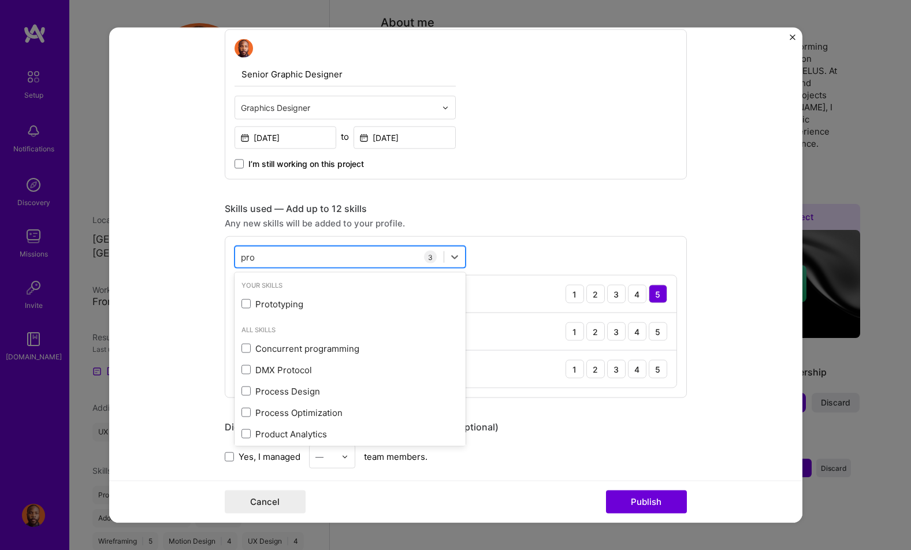
click at [317, 257] on div "pro pro" at bounding box center [339, 256] width 209 height 19
type input "p"
type input "i"
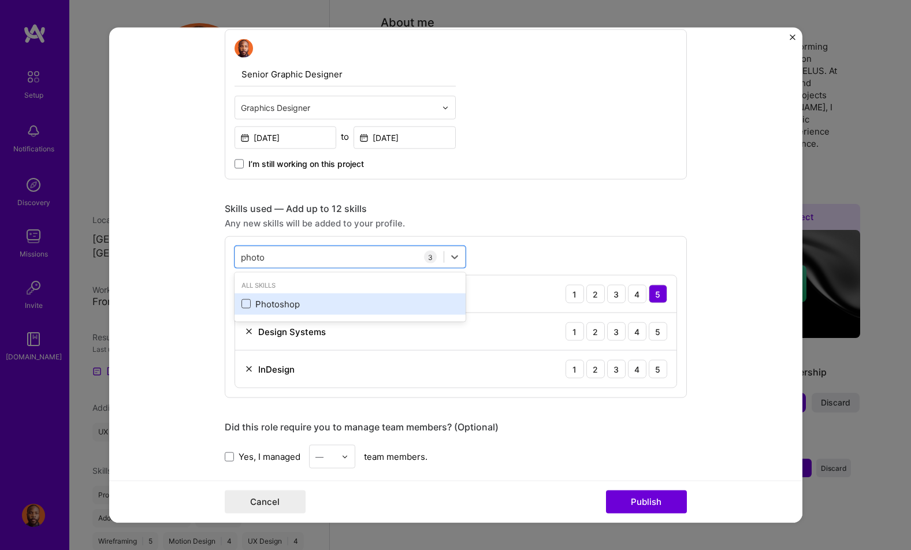
click at [248, 304] on span at bounding box center [245, 303] width 9 height 9
click at [0, 0] on input "checkbox" at bounding box center [0, 0] width 0 height 0
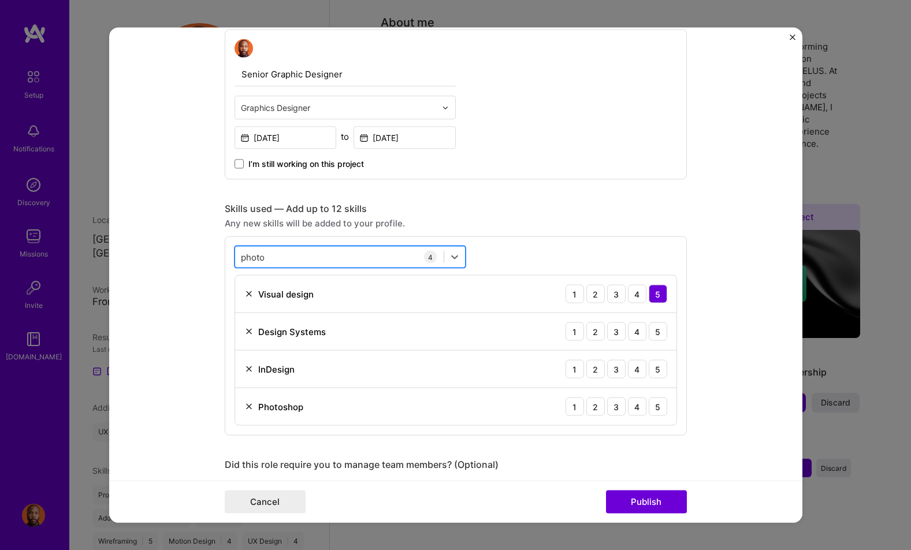
click at [321, 256] on div "photo photo" at bounding box center [339, 256] width 209 height 19
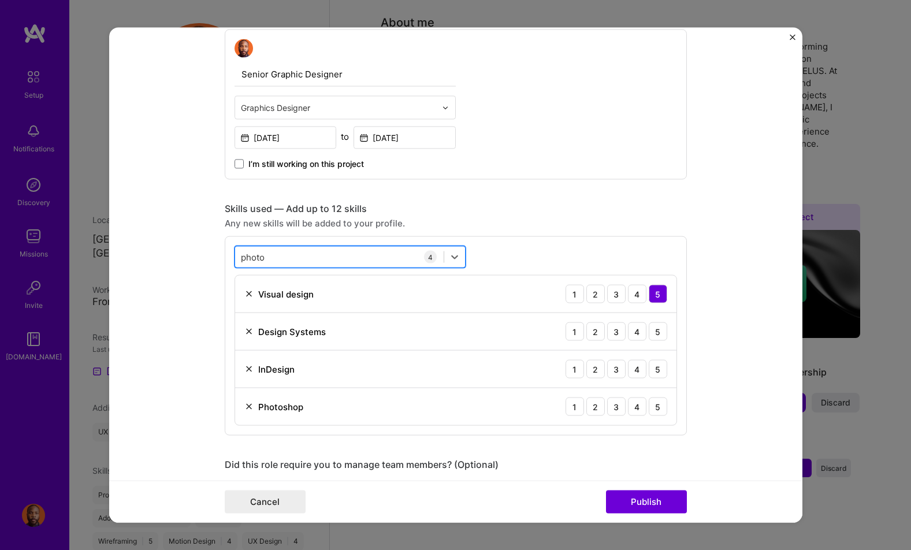
click at [321, 256] on div "photo photo" at bounding box center [339, 256] width 209 height 19
click at [398, 257] on div "photo photo" at bounding box center [339, 256] width 209 height 19
drag, startPoint x: 303, startPoint y: 258, endPoint x: 223, endPoint y: 259, distance: 79.7
click at [223, 259] on form "Editing suggested project This project is suggested based on your LinkedIn, res…" at bounding box center [455, 275] width 693 height 495
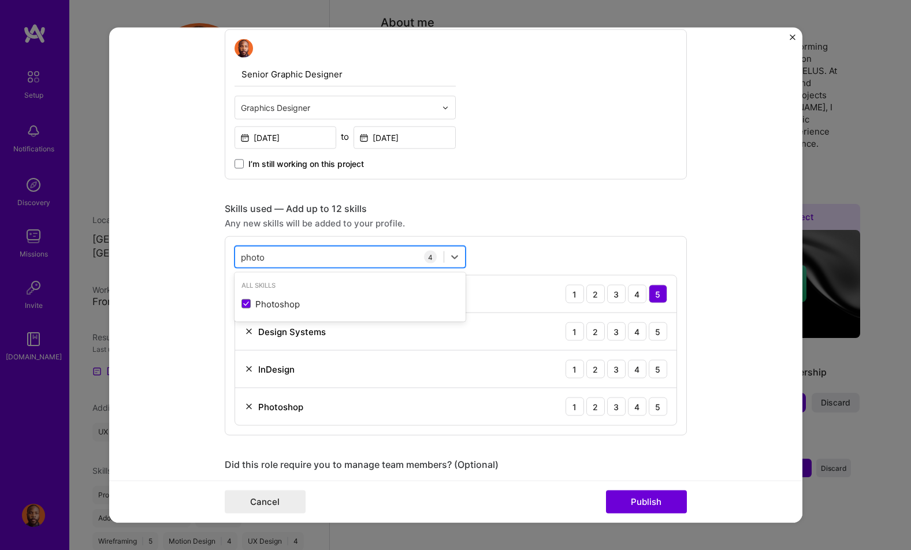
drag, startPoint x: 265, startPoint y: 257, endPoint x: 235, endPoint y: 256, distance: 29.5
click at [236, 256] on div "photo photo" at bounding box center [339, 256] width 209 height 19
type input "i"
click at [564, 239] on div "option Photoshop, selected. option Affiliate Marketing focused, 0 of 2. 378 res…" at bounding box center [456, 335] width 462 height 199
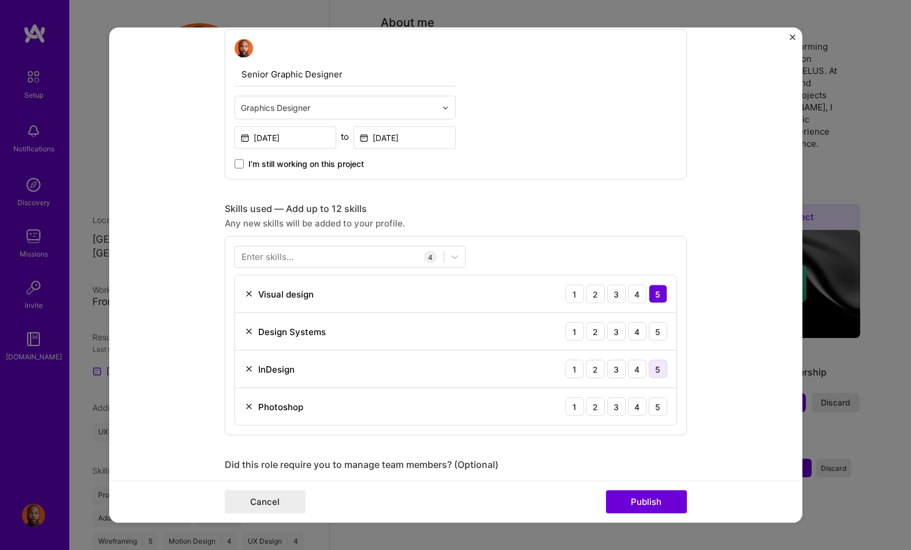
click at [661, 375] on div "5" at bounding box center [658, 369] width 18 height 18
click at [659, 405] on div "5" at bounding box center [658, 406] width 18 height 18
click at [632, 333] on div "4" at bounding box center [637, 331] width 18 height 18
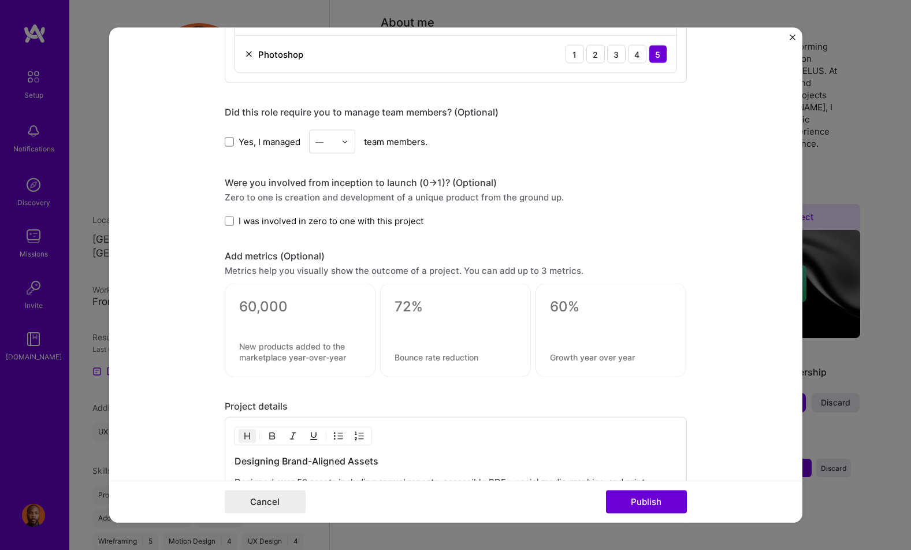
scroll to position [1033, 0]
click at [347, 147] on div at bounding box center [347, 141] width 13 height 23
click at [339, 169] on div "1" at bounding box center [331, 171] width 39 height 21
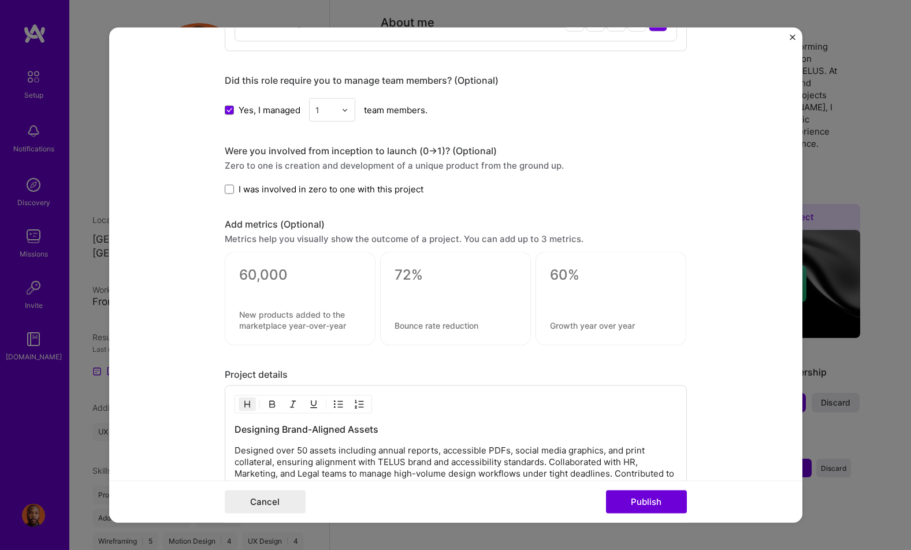
scroll to position [1065, 0]
click at [240, 162] on div "Zero to one is creation and development of a unique product from the ground up." at bounding box center [456, 164] width 462 height 12
click at [233, 187] on span at bounding box center [229, 187] width 9 height 9
click at [0, 0] on input "I was involved in zero to one with this project" at bounding box center [0, 0] width 0 height 0
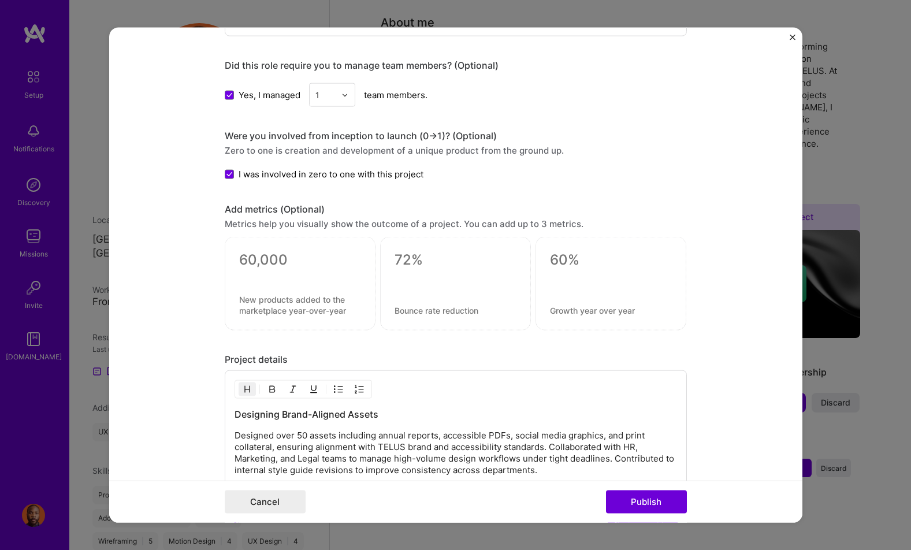
scroll to position [1080, 0]
click at [284, 259] on textarea at bounding box center [300, 259] width 122 height 17
click at [220, 269] on form "Editing suggested project This project is suggested based on your LinkedIn, res…" at bounding box center [455, 275] width 693 height 495
click at [411, 310] on textarea at bounding box center [455, 309] width 122 height 11
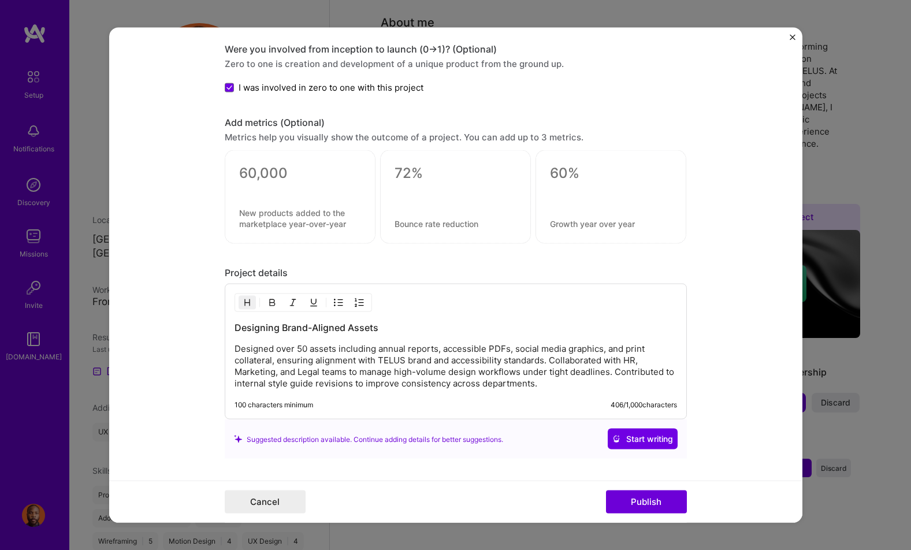
scroll to position [1166, 0]
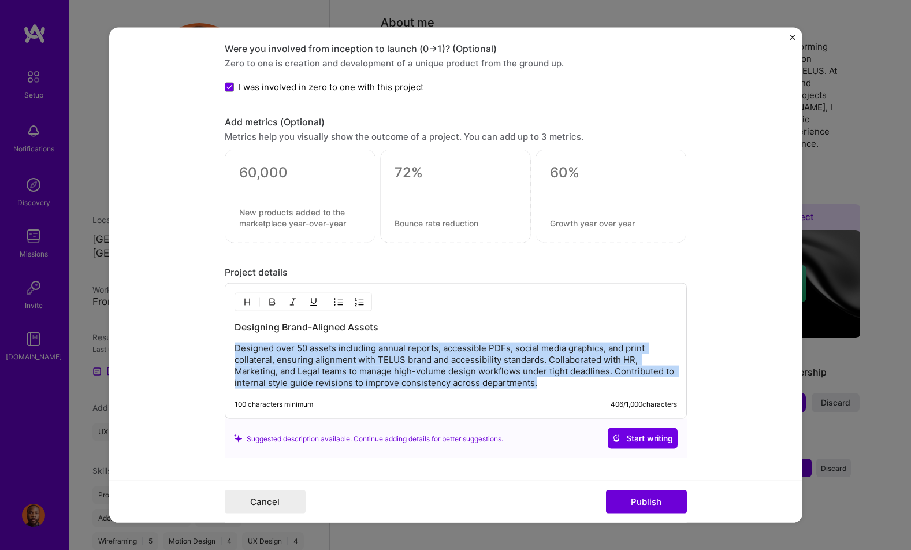
drag, startPoint x: 548, startPoint y: 383, endPoint x: 221, endPoint y: 352, distance: 329.0
click at [221, 352] on form "Editing suggested project This project is suggested based on your LinkedIn, res…" at bounding box center [455, 275] width 693 height 495
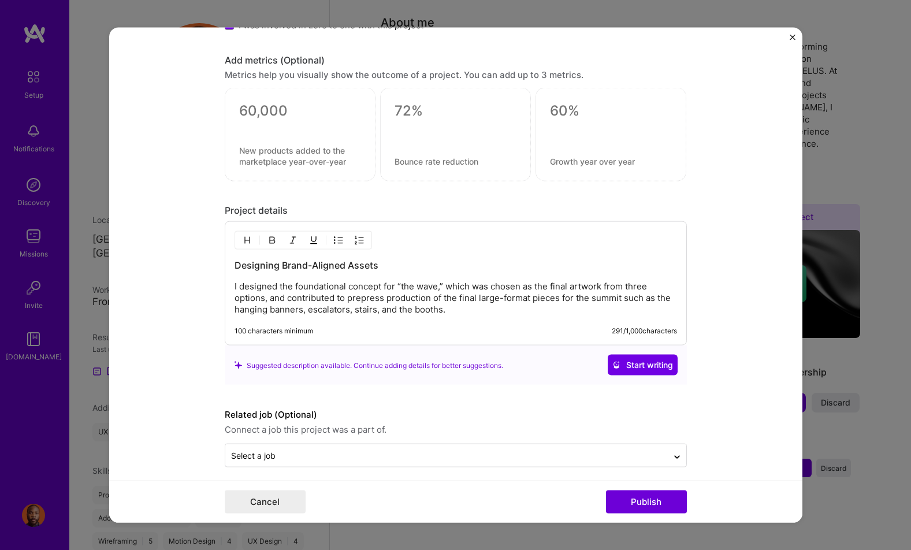
scroll to position [1236, 0]
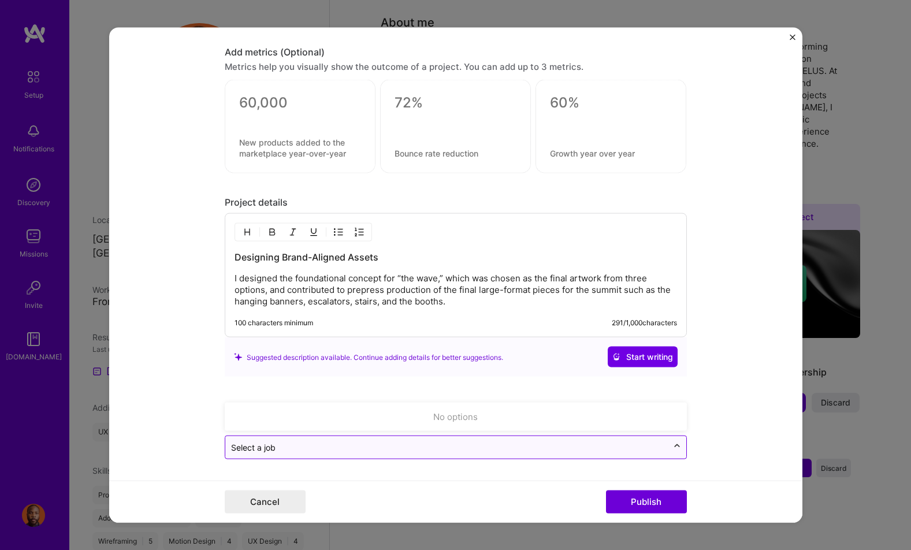
click at [683, 449] on div at bounding box center [677, 447] width 18 height 18
click at [675, 448] on icon at bounding box center [676, 449] width 9 height 12
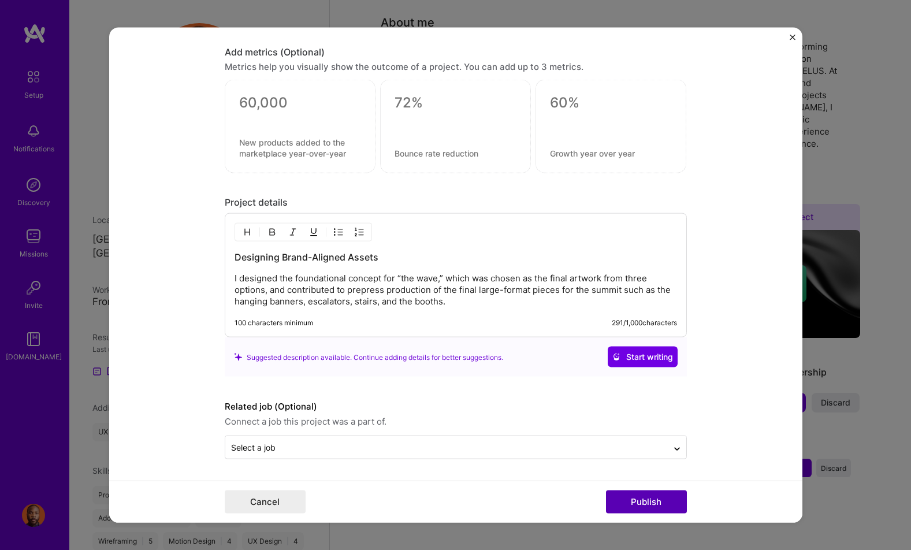
click at [662, 502] on button "Publish" at bounding box center [646, 501] width 81 height 23
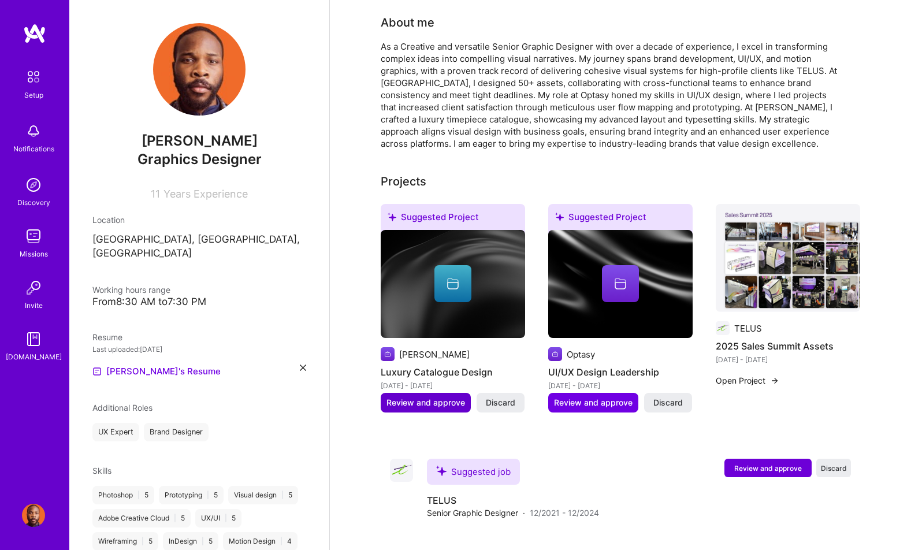
click at [420, 397] on span "Review and approve" at bounding box center [425, 403] width 79 height 12
